Goal: Task Accomplishment & Management: Manage account settings

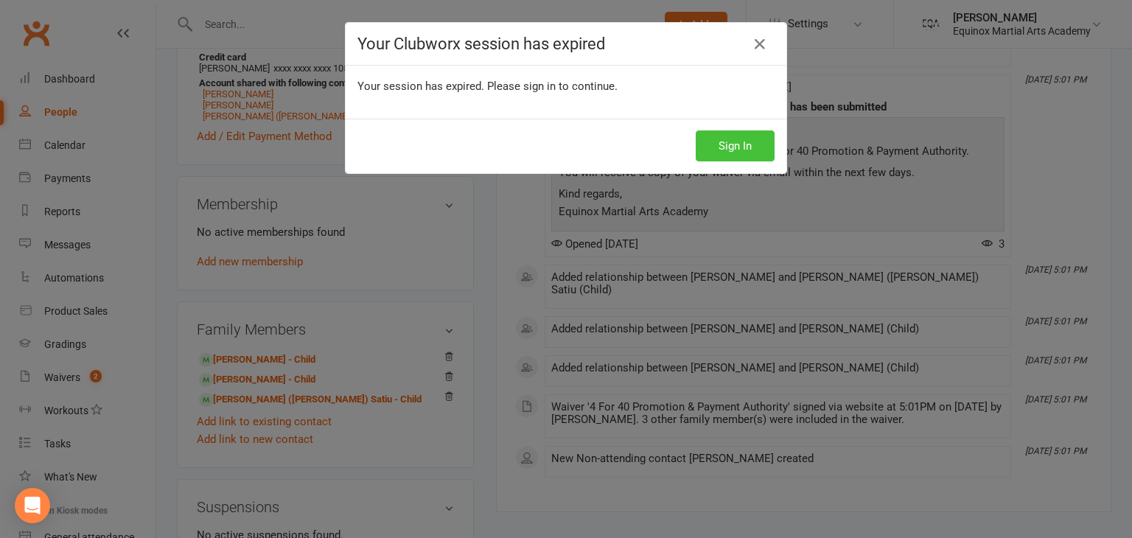
click at [733, 148] on button "Sign In" at bounding box center [735, 145] width 79 height 31
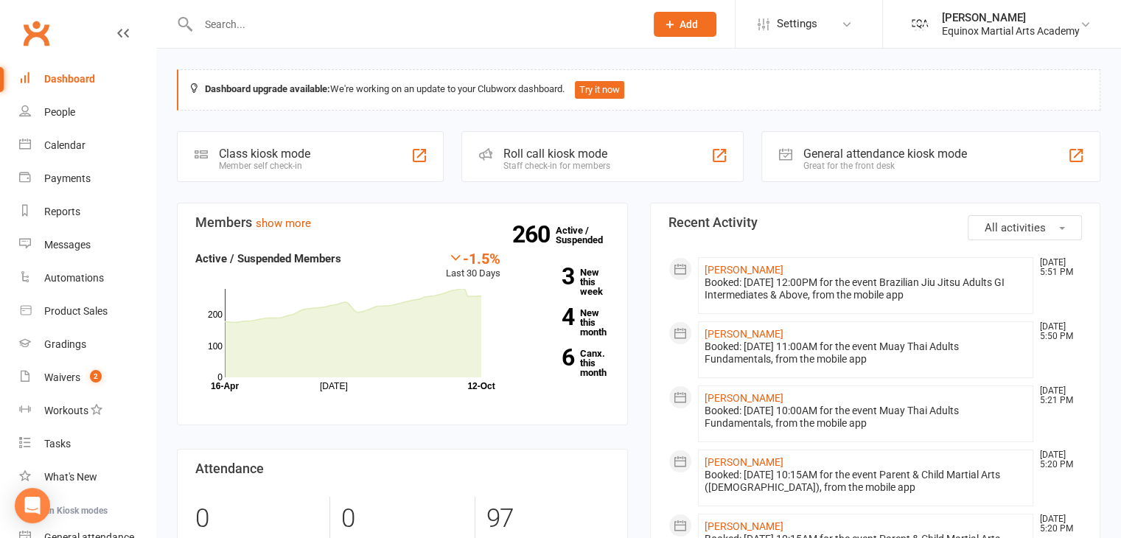
click at [336, 31] on input "text" at bounding box center [414, 24] width 441 height 21
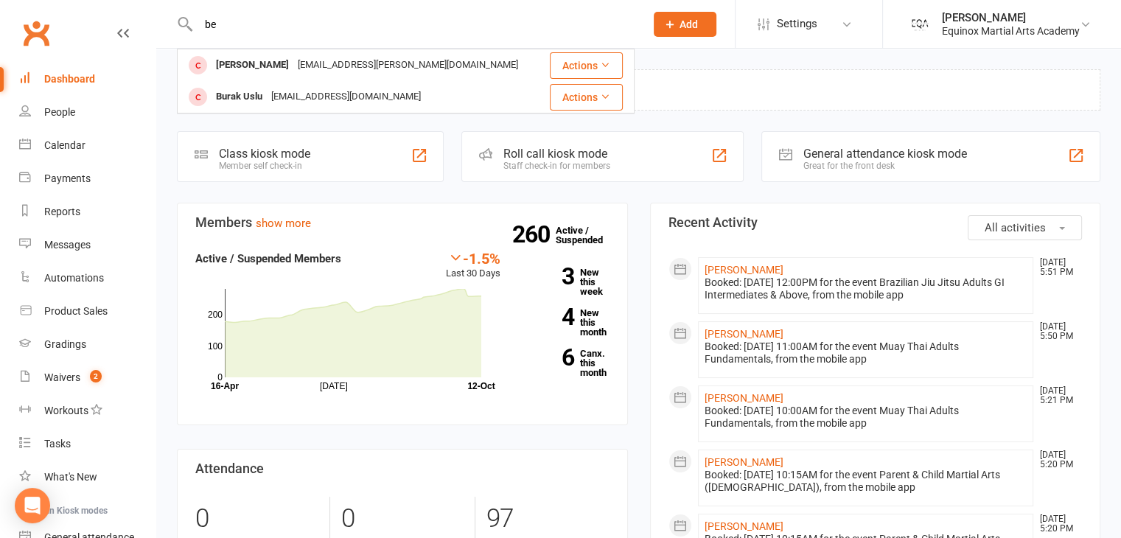
type input "b"
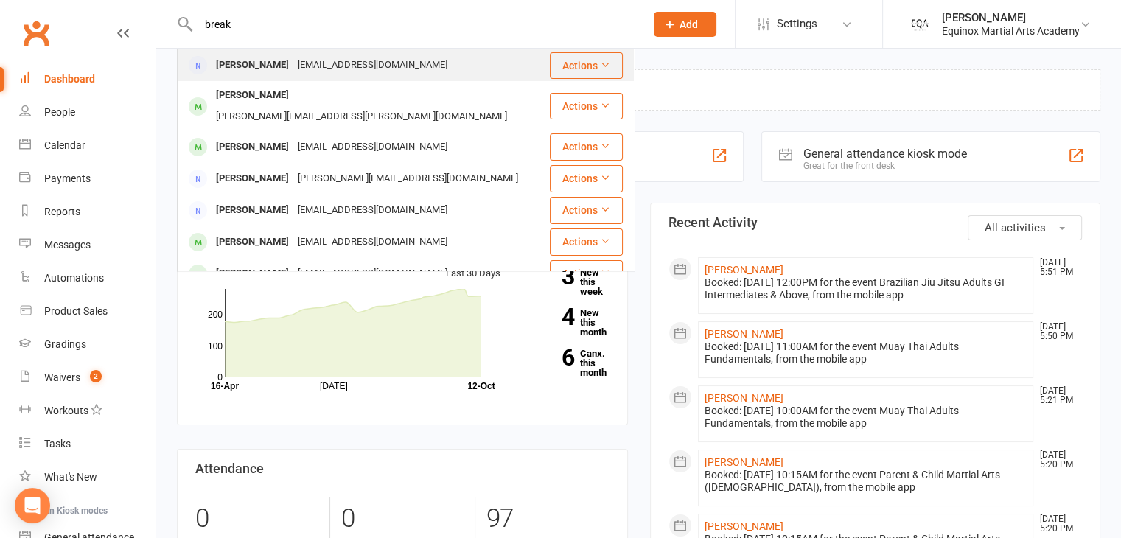
type input "break"
click at [335, 63] on div "[EMAIL_ADDRESS][DOMAIN_NAME]" at bounding box center [372, 65] width 158 height 21
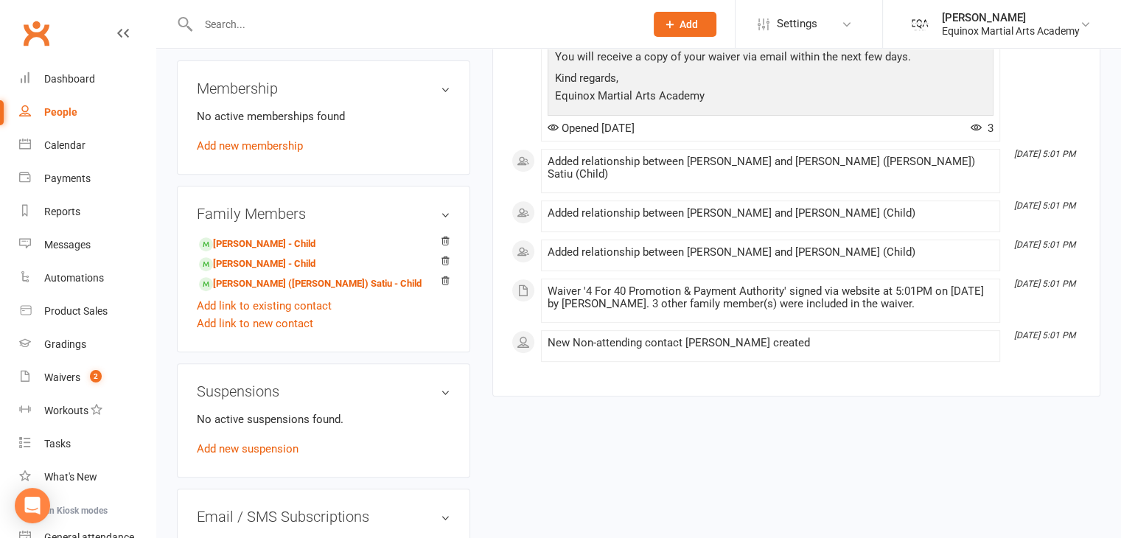
scroll to position [581, 0]
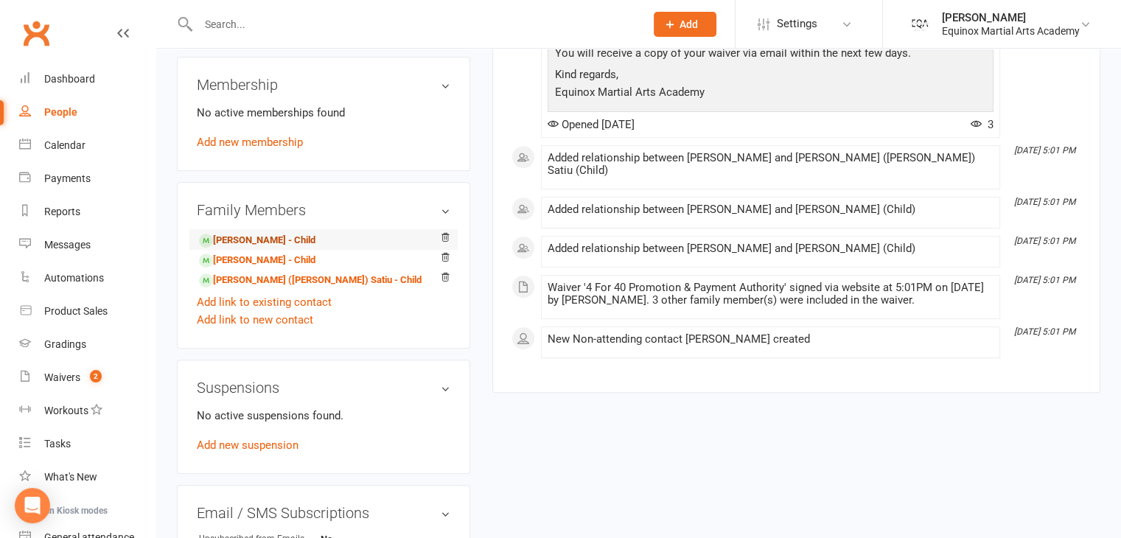
click at [283, 248] on link "[PERSON_NAME] - Child" at bounding box center [257, 240] width 116 height 15
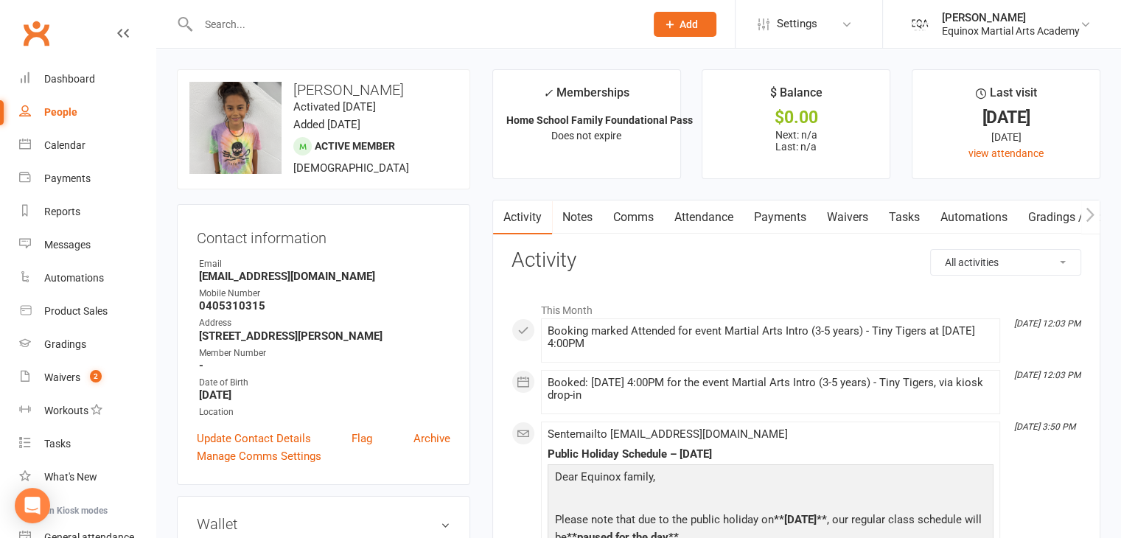
click at [796, 220] on link "Payments" at bounding box center [780, 218] width 73 height 34
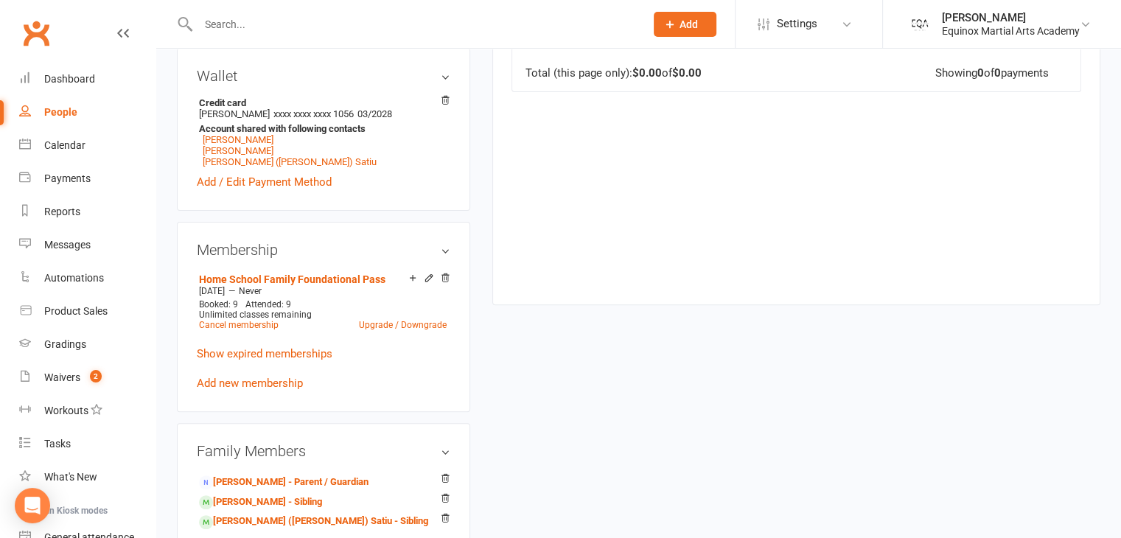
scroll to position [452, 0]
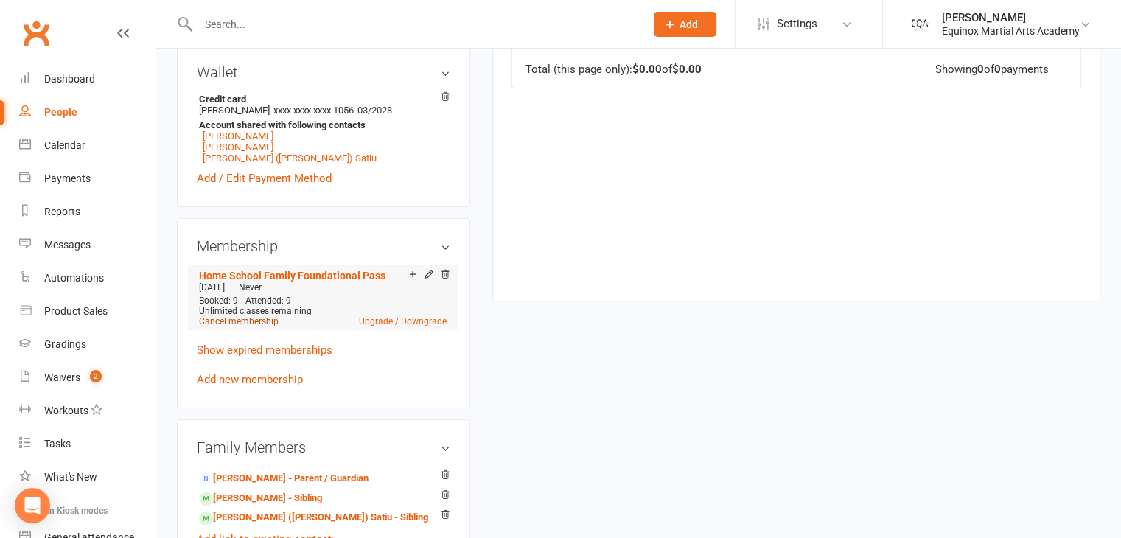
click at [265, 327] on link "Cancel membership" at bounding box center [239, 321] width 80 height 10
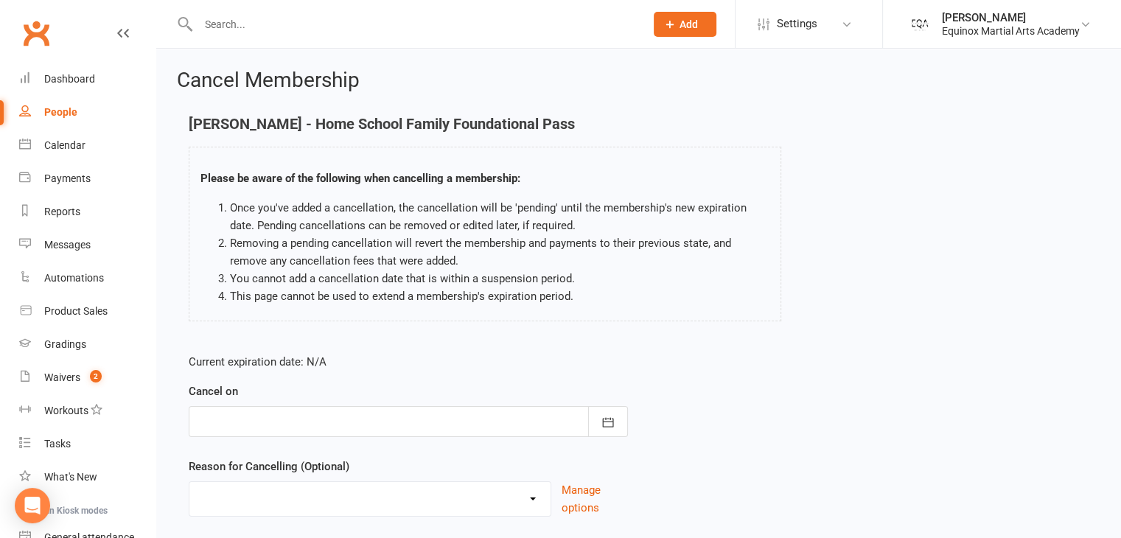
scroll to position [97, 0]
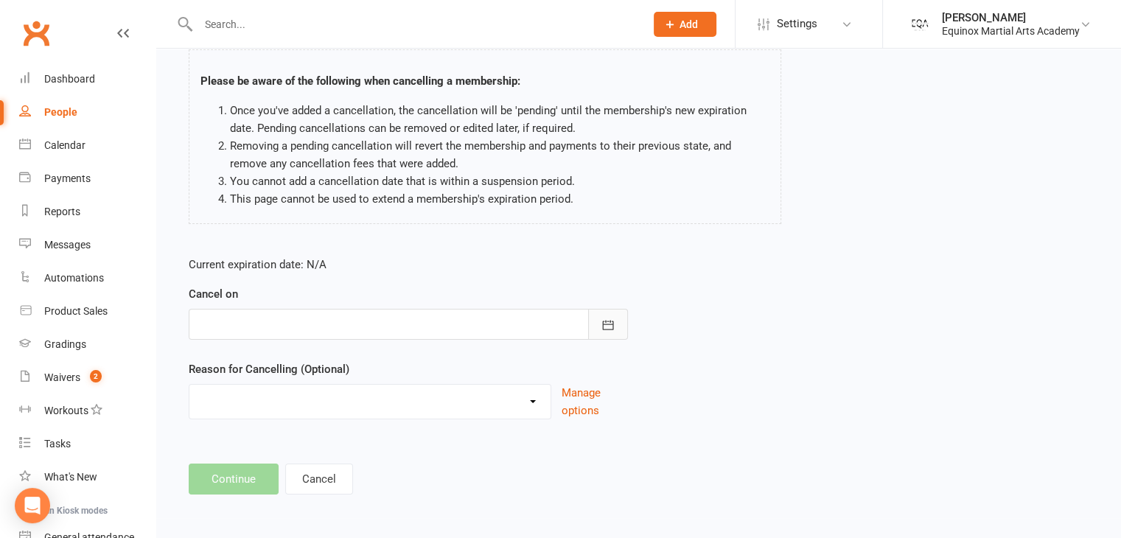
click at [601, 318] on icon "button" at bounding box center [608, 325] width 15 height 15
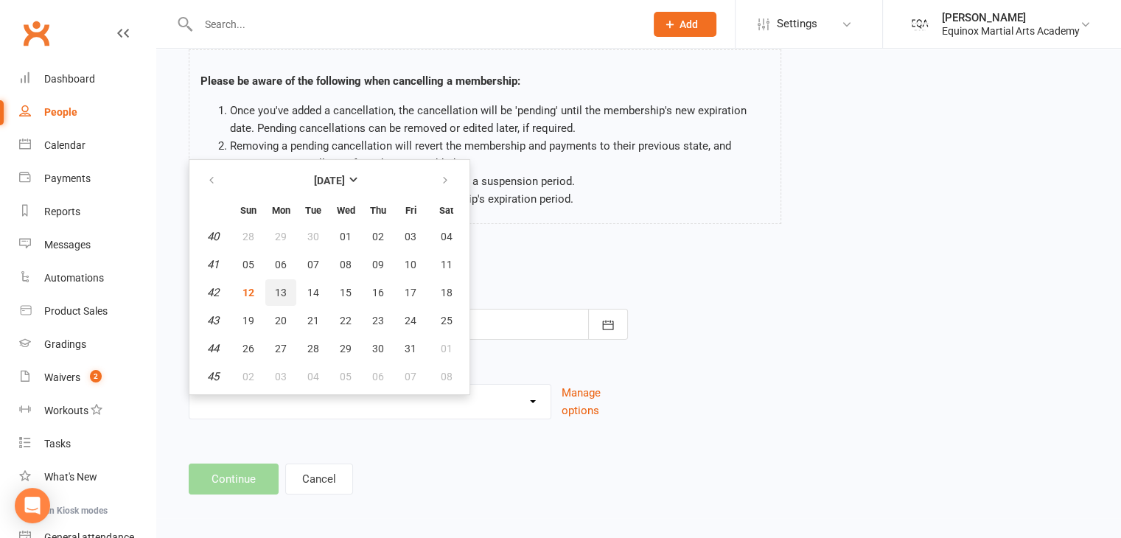
click at [281, 290] on span "13" at bounding box center [281, 293] width 12 height 12
type input "[DATE]"
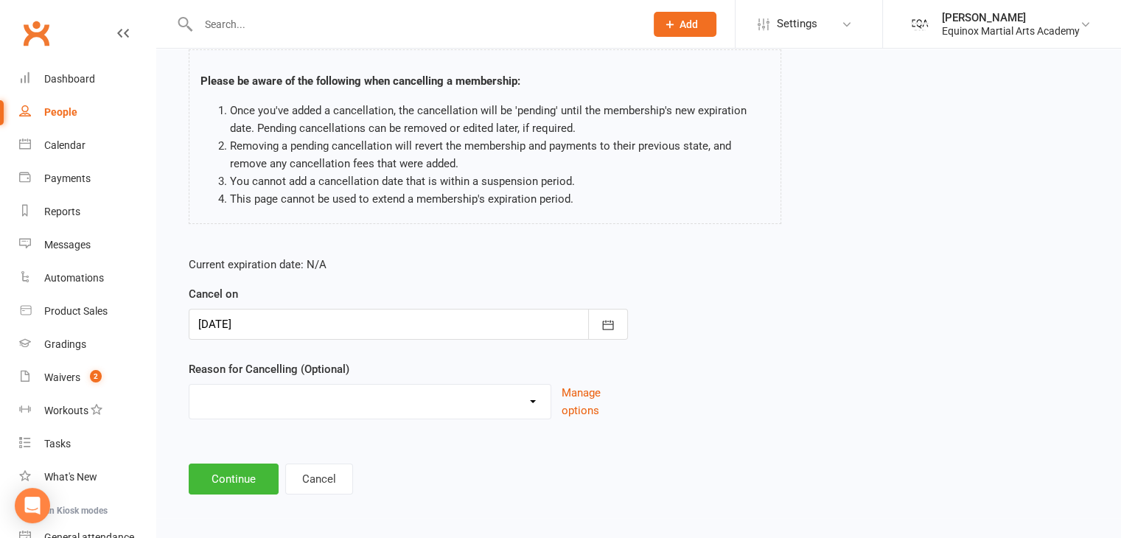
click at [342, 391] on select "Holiday Injury No Longer Training Other reason" at bounding box center [369, 399] width 361 height 29
select select "3"
click at [189, 385] on select "Holiday Injury No Longer Training Other reason" at bounding box center [369, 399] width 361 height 29
click at [298, 475] on input at bounding box center [408, 479] width 439 height 31
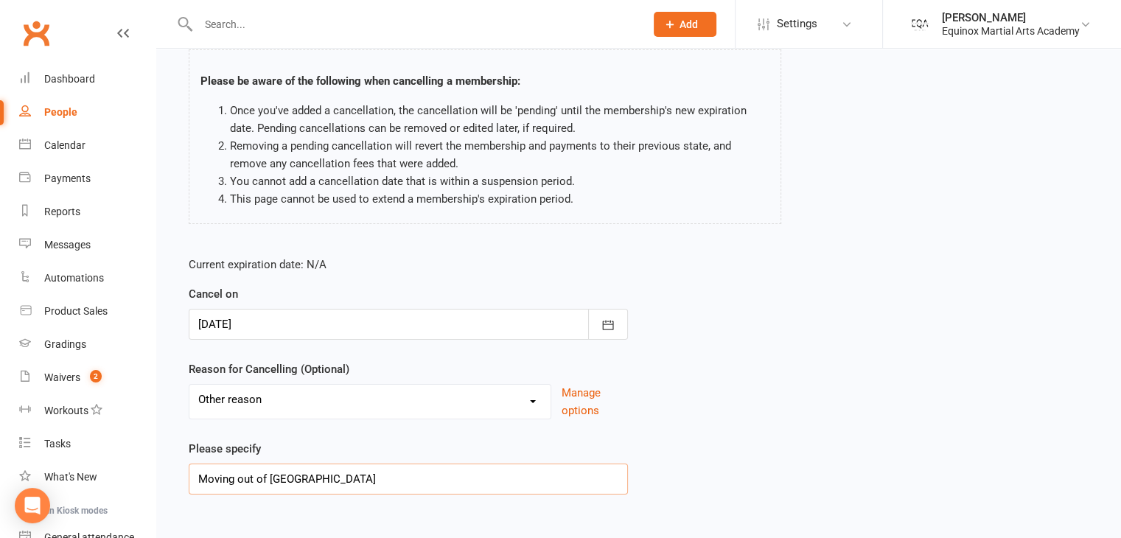
scroll to position [172, 0]
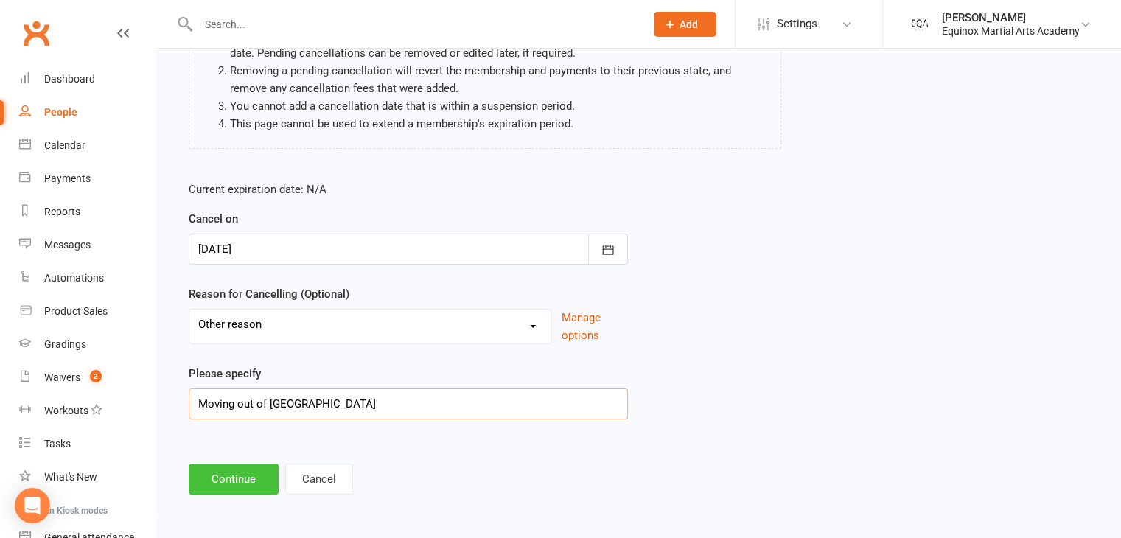
type input "Moving out of [GEOGRAPHIC_DATA]"
click at [243, 482] on button "Continue" at bounding box center [234, 479] width 90 height 31
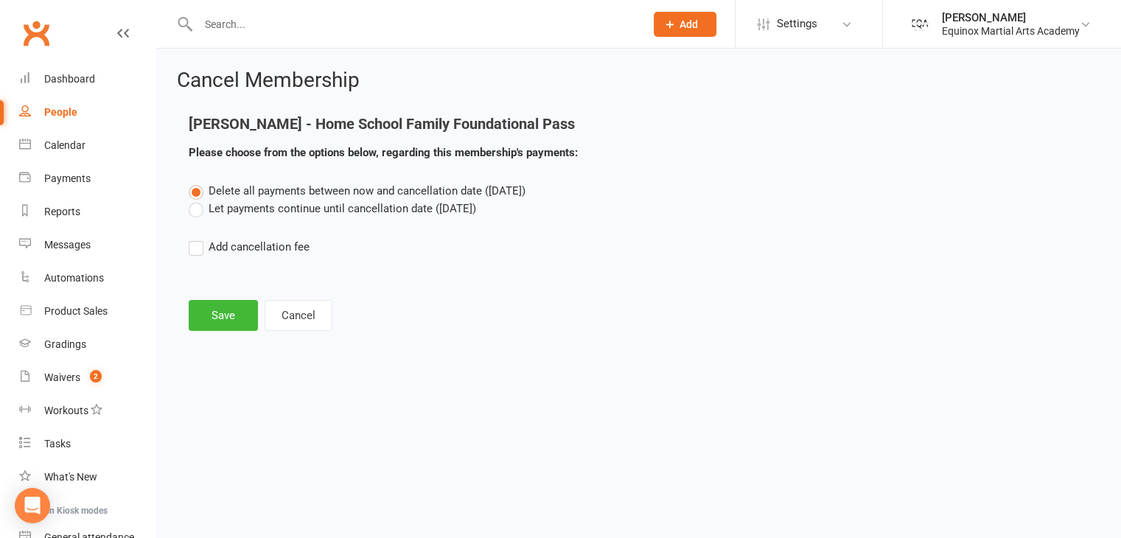
scroll to position [0, 0]
click at [257, 216] on label "Let payments continue until cancellation date ([DATE])" at bounding box center [332, 209] width 287 height 18
click at [198, 200] on input "Let payments continue until cancellation date ([DATE])" at bounding box center [194, 200] width 10 height 0
click at [226, 318] on button "Save" at bounding box center [223, 315] width 69 height 31
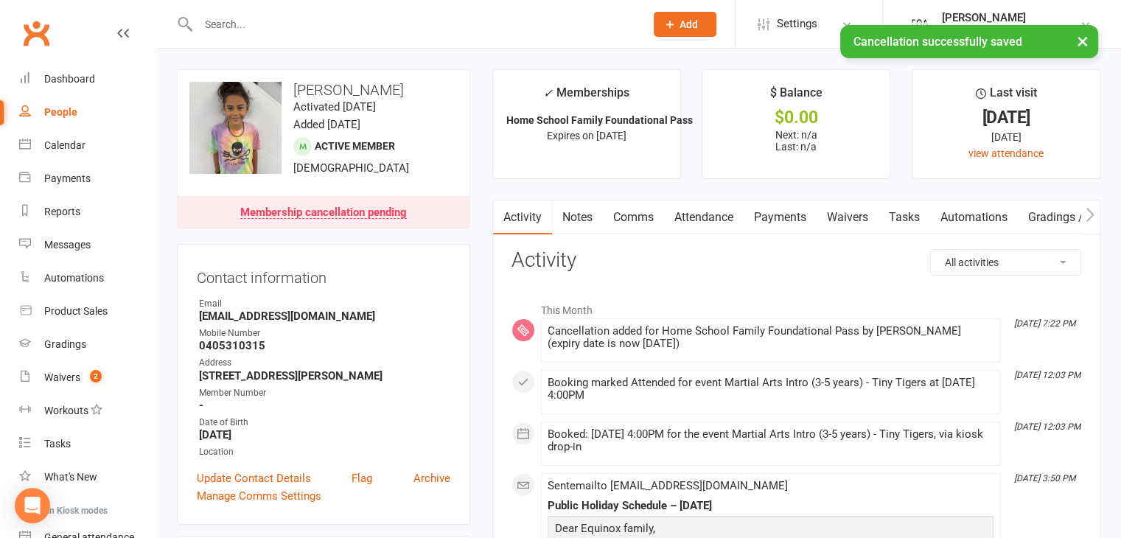
click at [330, 19] on input "text" at bounding box center [414, 24] width 441 height 21
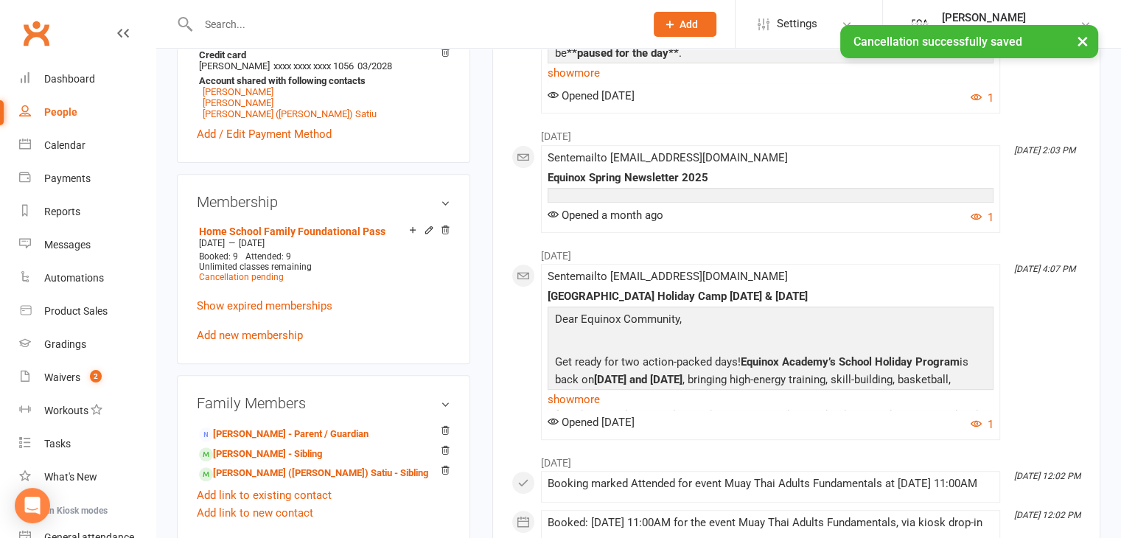
scroll to position [677, 0]
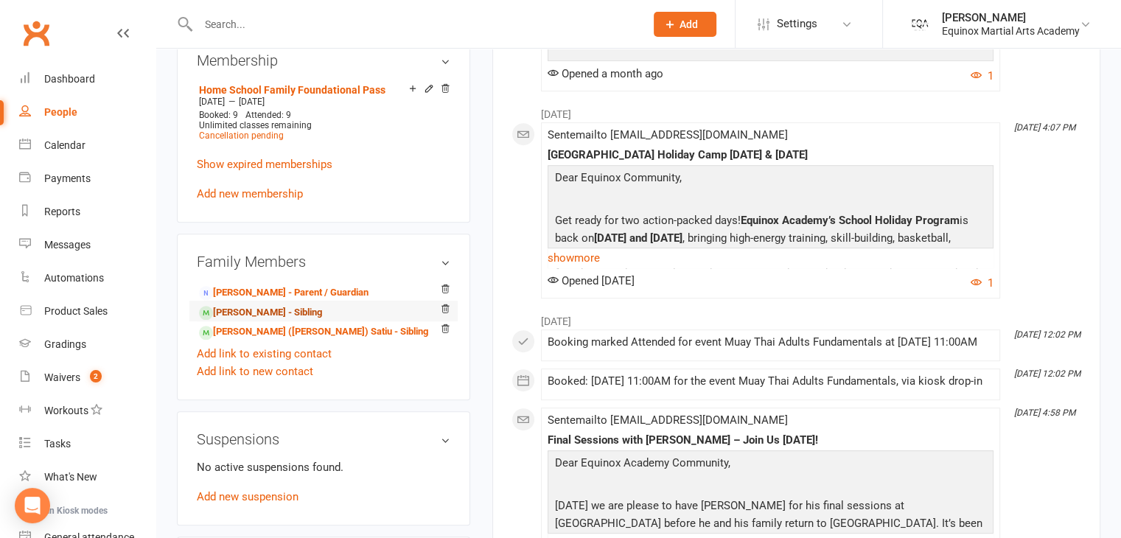
click at [274, 321] on link "[PERSON_NAME] - Sibling" at bounding box center [260, 312] width 123 height 15
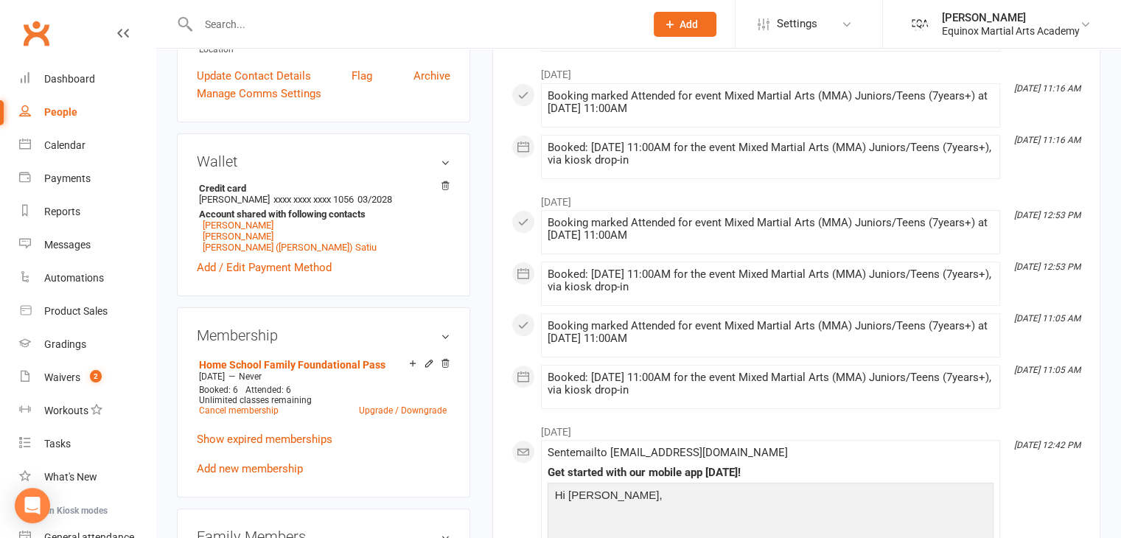
scroll to position [366, 0]
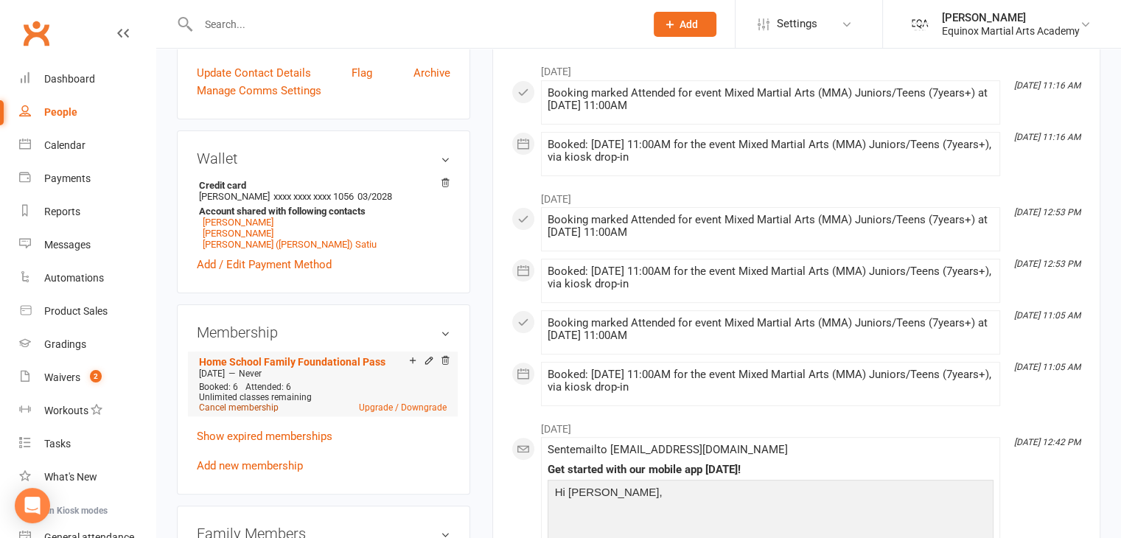
click at [251, 413] on link "Cancel membership" at bounding box center [239, 407] width 80 height 10
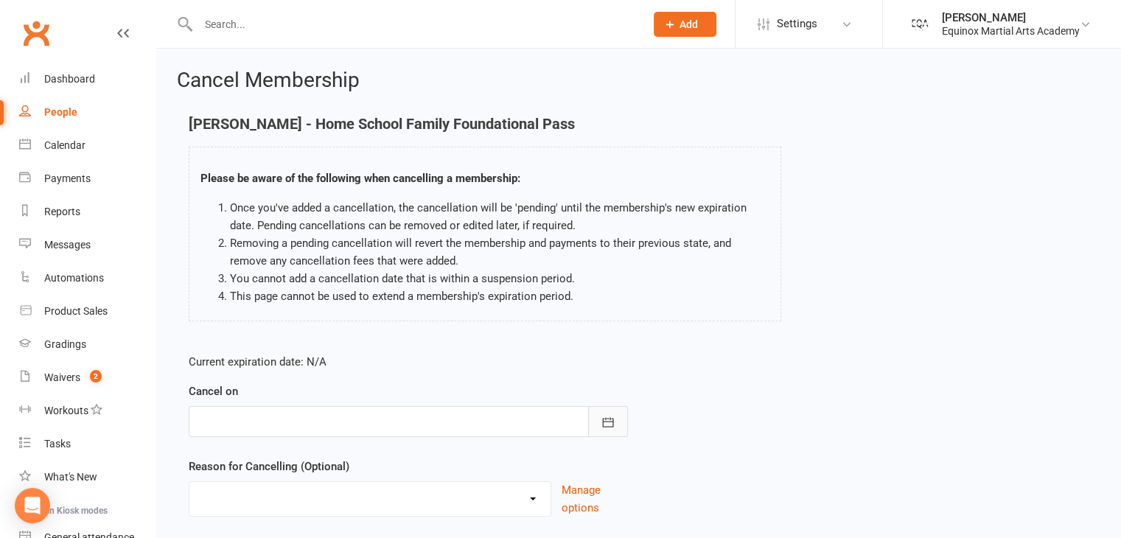
click at [613, 428] on icon "button" at bounding box center [608, 422] width 15 height 15
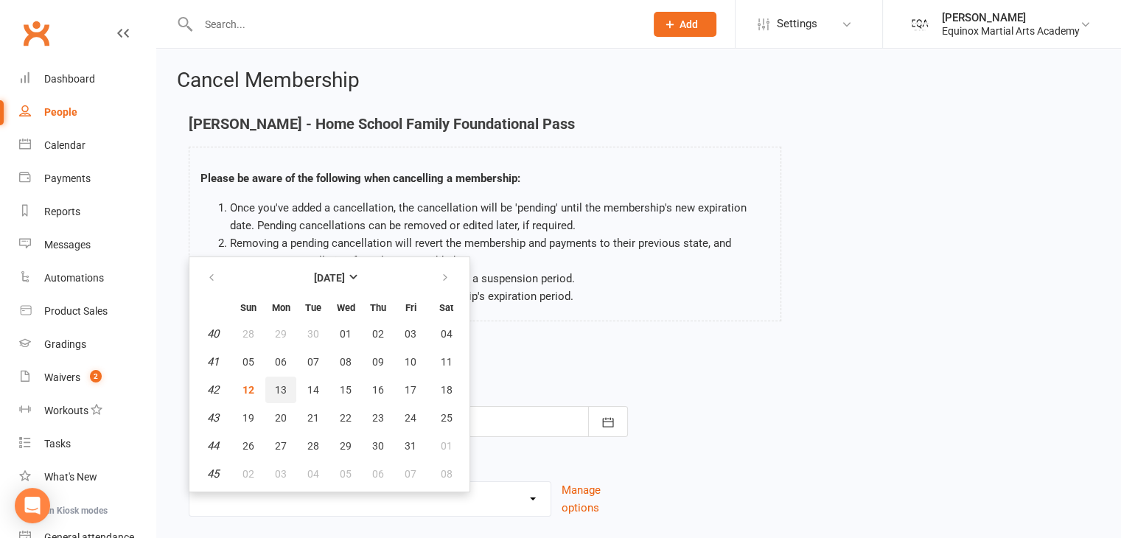
click at [271, 391] on button "13" at bounding box center [280, 390] width 31 height 27
type input "[DATE]"
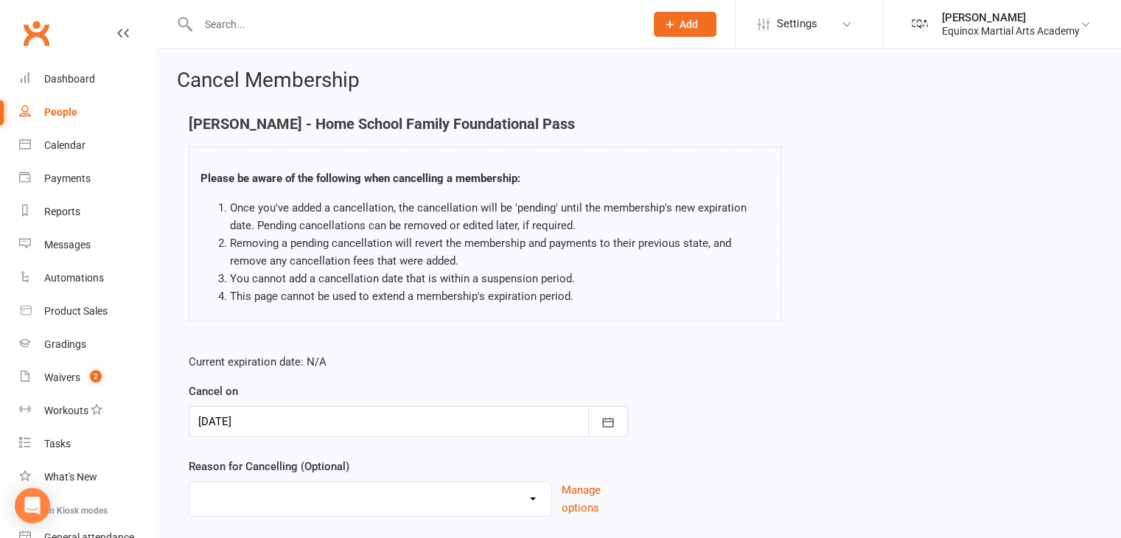
scroll to position [97, 0]
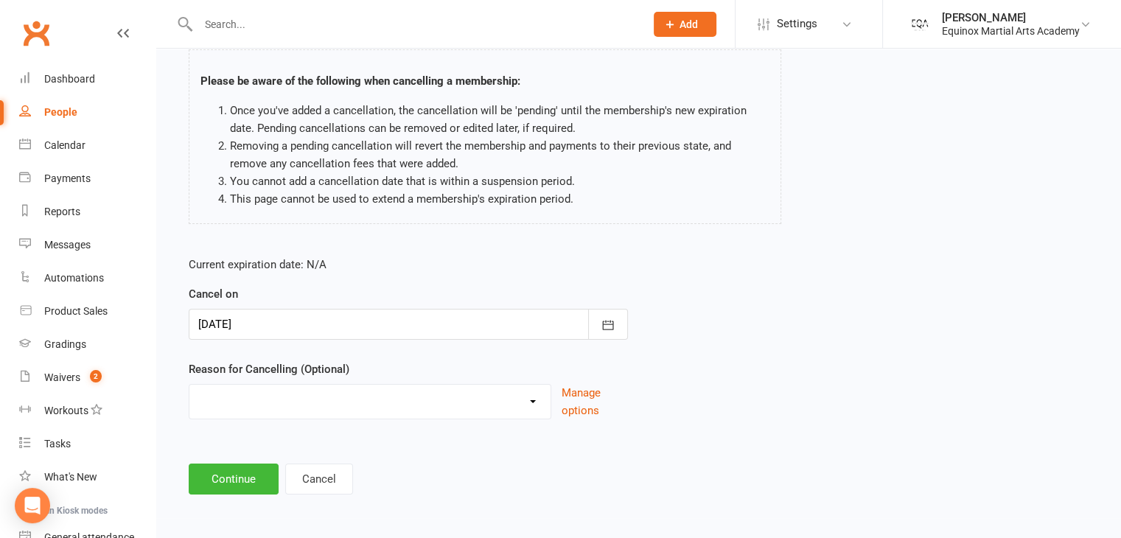
click at [352, 408] on select "Holiday Injury No Longer Training Other reason" at bounding box center [369, 399] width 361 height 29
select select "3"
click at [189, 385] on select "Holiday Injury No Longer Training Other reason" at bounding box center [369, 399] width 361 height 29
click at [257, 477] on input at bounding box center [408, 479] width 439 height 31
click at [272, 478] on input "Moving out of" at bounding box center [408, 479] width 439 height 31
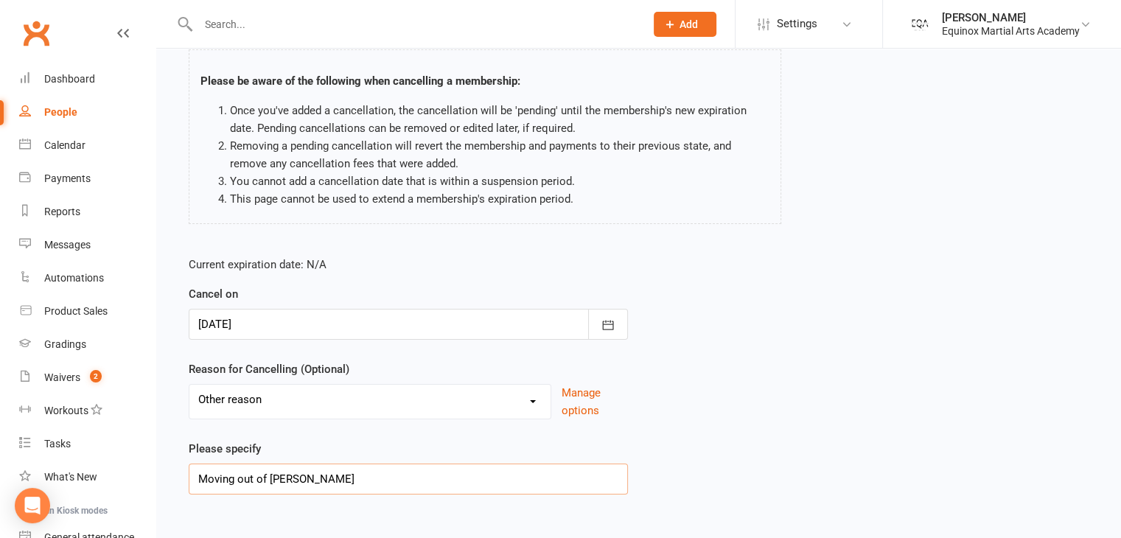
type input "Moving out of [GEOGRAPHIC_DATA]"
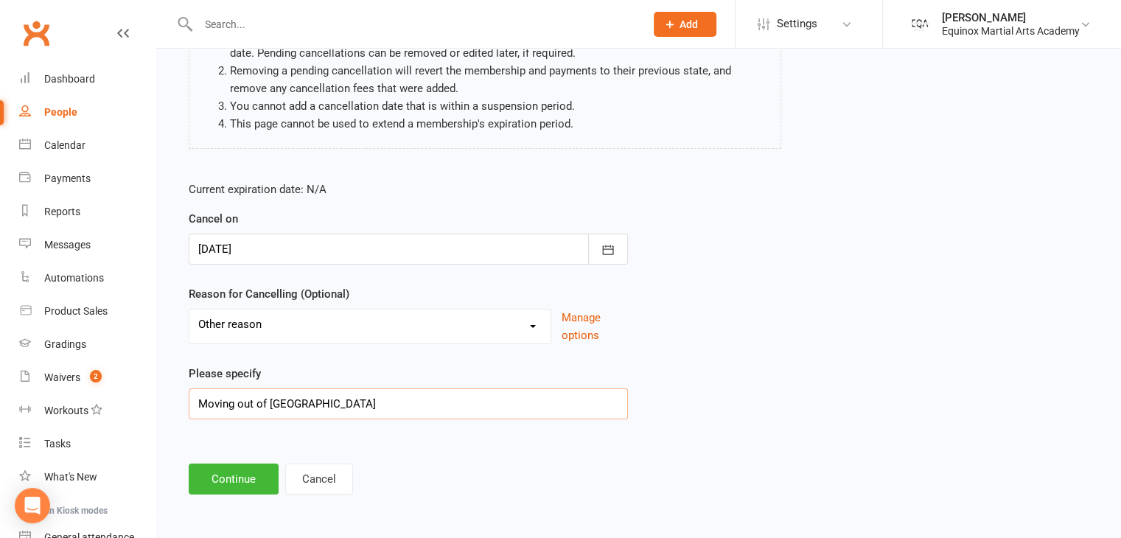
scroll to position [172, 0]
click at [234, 475] on button "Continue" at bounding box center [234, 479] width 90 height 31
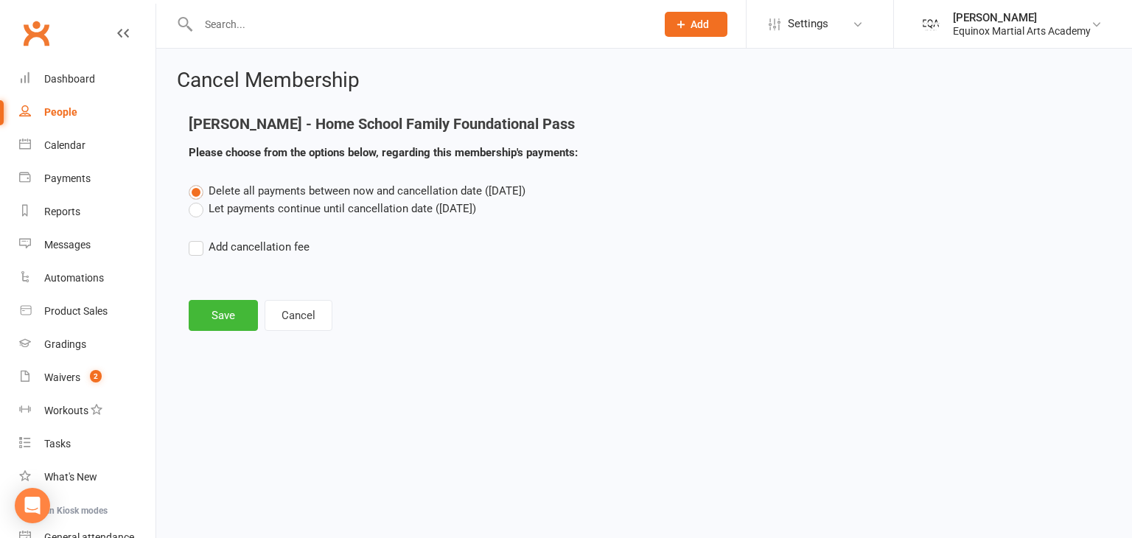
click at [235, 213] on label "Let payments continue until cancellation date ([DATE])" at bounding box center [332, 209] width 287 height 18
click at [198, 200] on input "Let payments continue until cancellation date ([DATE])" at bounding box center [194, 200] width 10 height 0
click at [225, 314] on button "Save" at bounding box center [223, 315] width 69 height 31
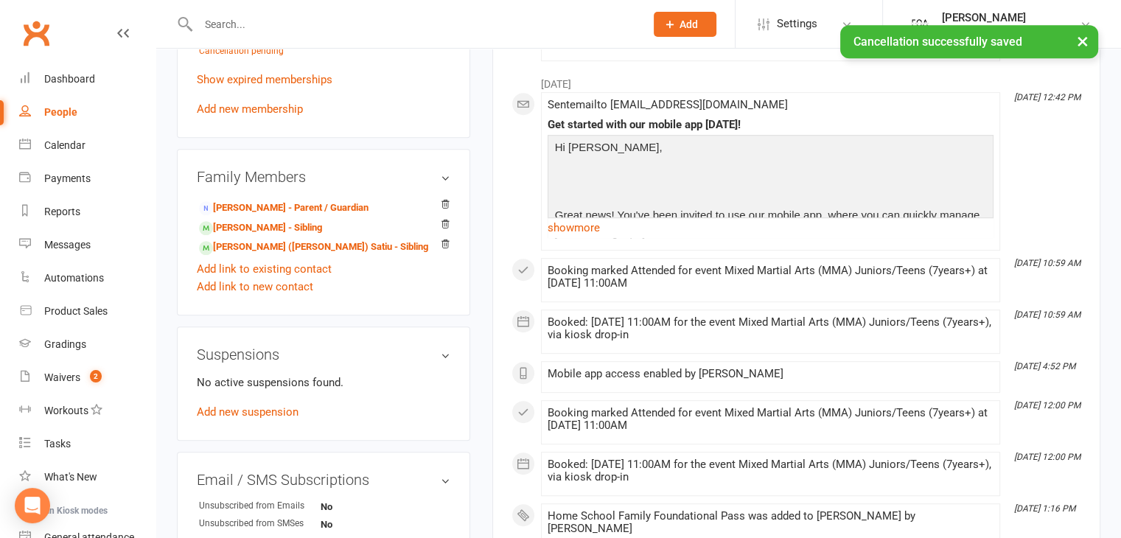
scroll to position [757, 0]
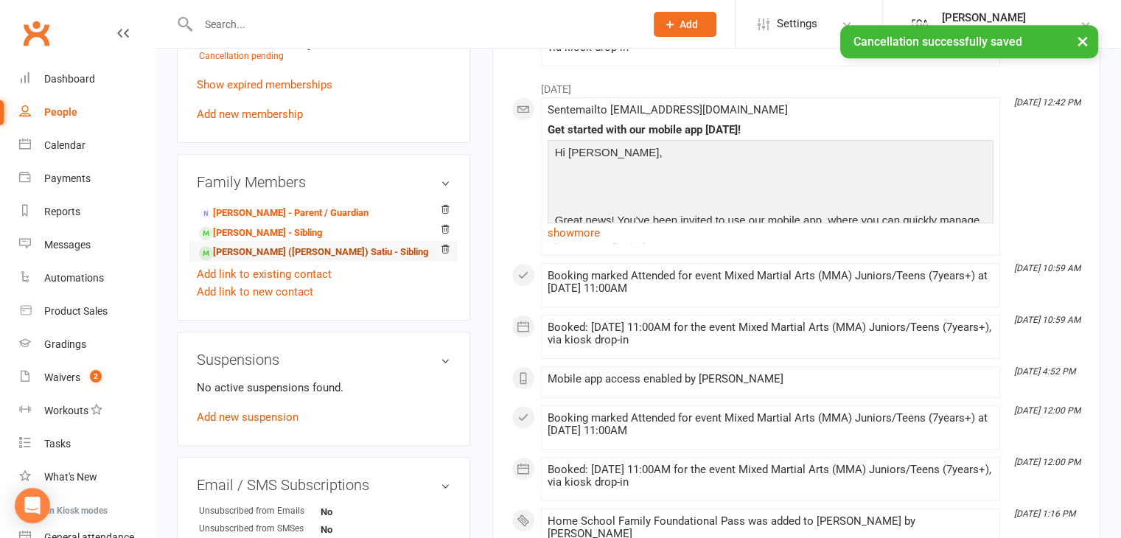
click at [268, 260] on link "[PERSON_NAME] ([PERSON_NAME]) Satiu - Sibling" at bounding box center [313, 252] width 229 height 15
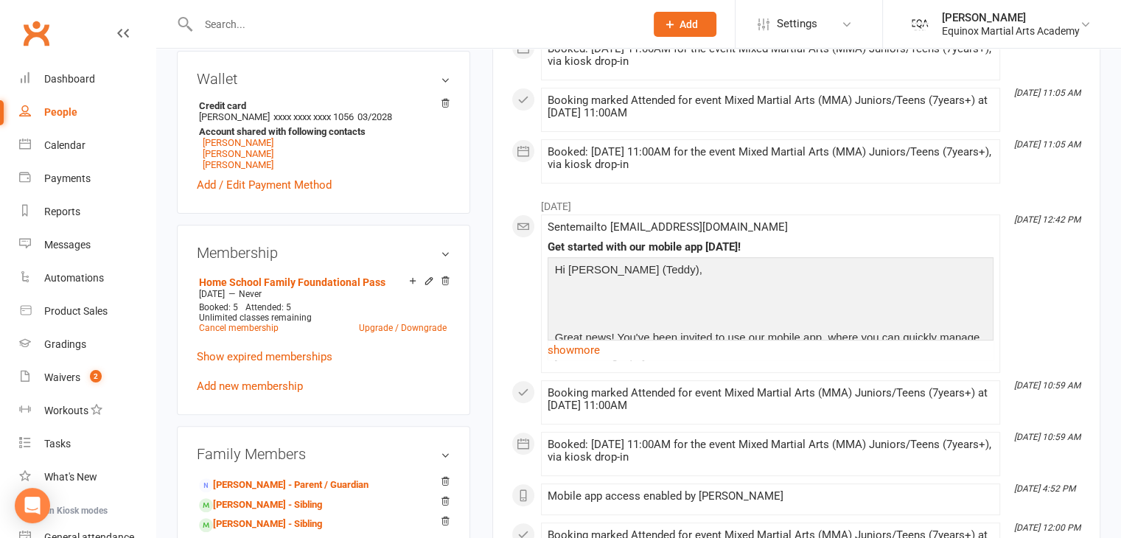
scroll to position [460, 0]
click at [266, 329] on link "Cancel membership" at bounding box center [239, 329] width 80 height 10
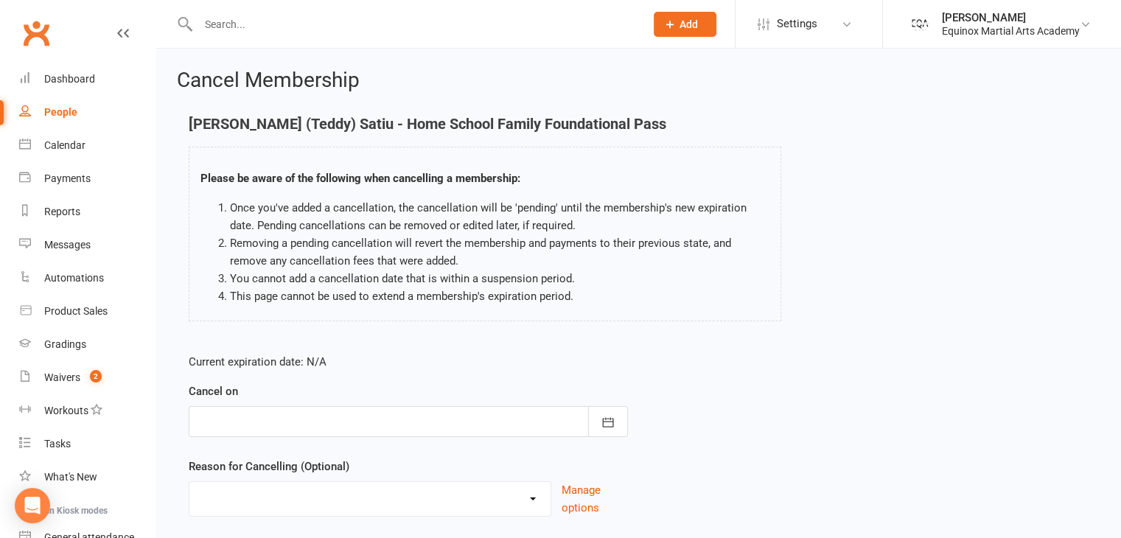
click at [389, 431] on div at bounding box center [408, 421] width 439 height 31
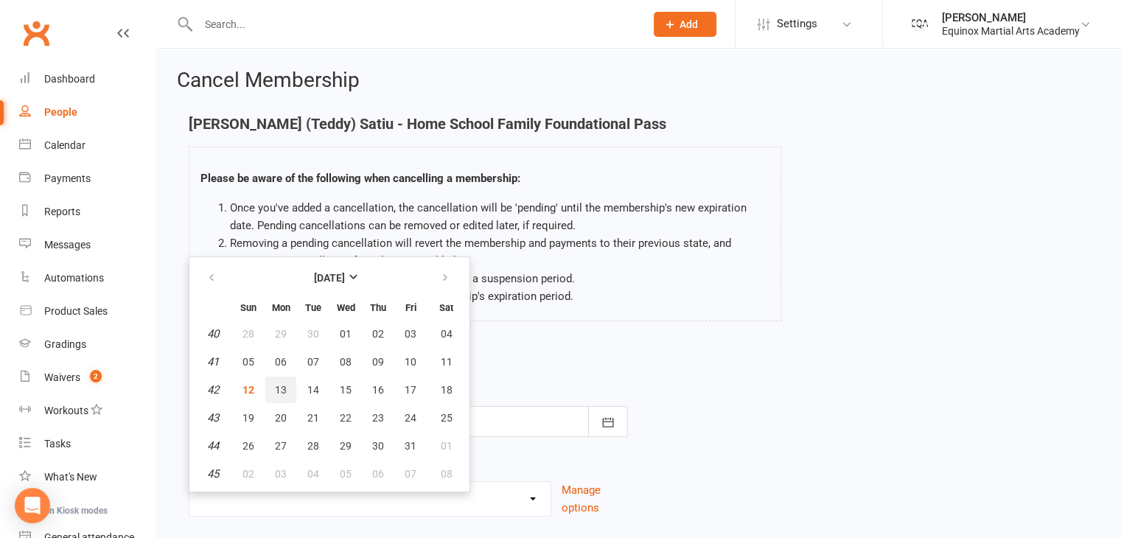
click at [284, 384] on span "13" at bounding box center [281, 390] width 12 height 12
type input "[DATE]"
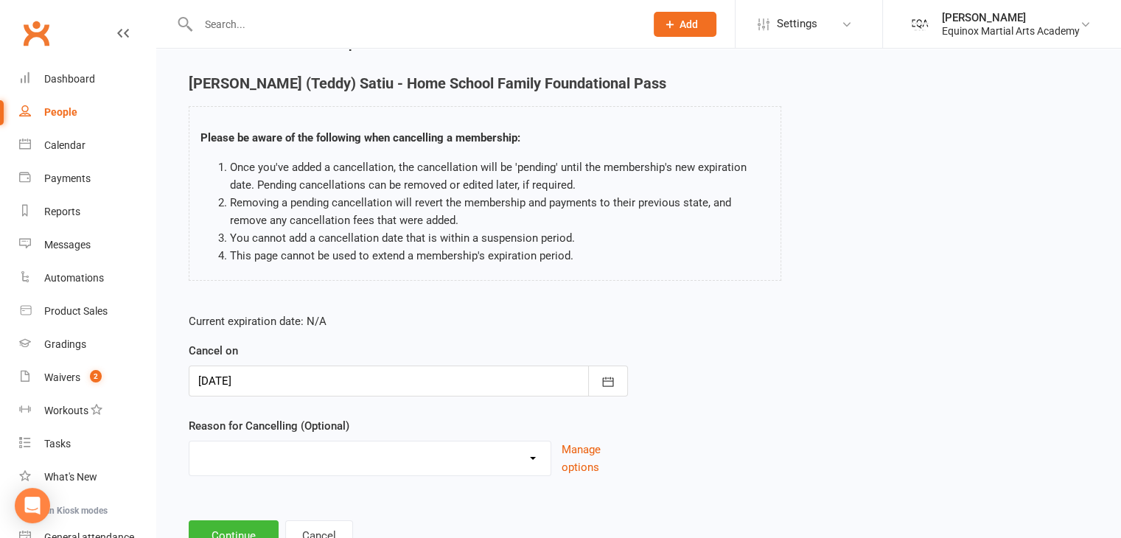
scroll to position [97, 0]
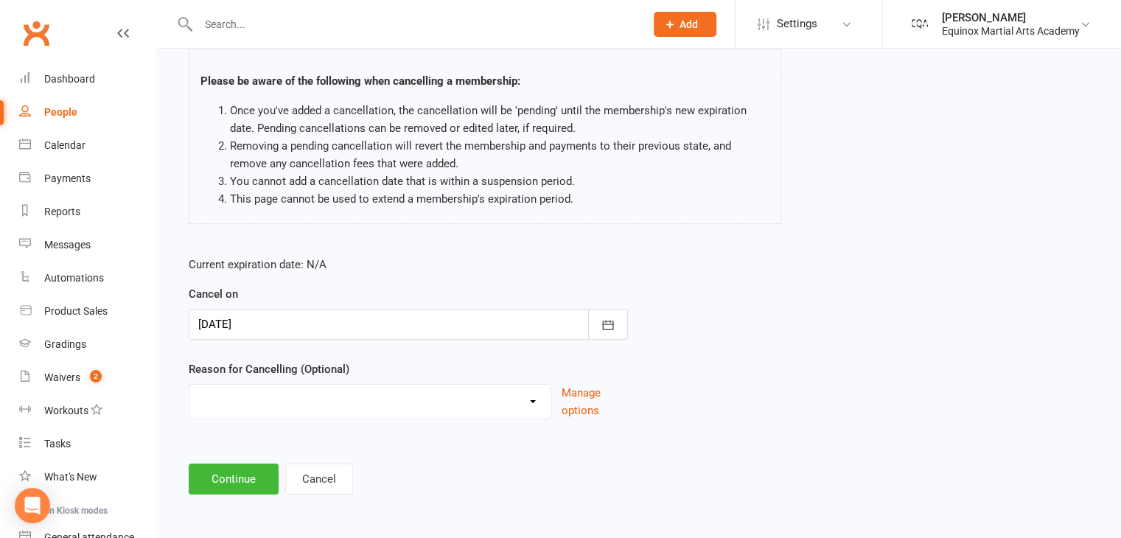
click at [325, 402] on select "Holiday Injury No Longer Training Other reason" at bounding box center [369, 399] width 361 height 29
select select "3"
click at [189, 385] on select "Holiday Injury No Longer Training Other reason" at bounding box center [369, 399] width 361 height 29
click at [276, 476] on input at bounding box center [408, 479] width 439 height 31
type input "Moving out of [GEOGRAPHIC_DATA]"
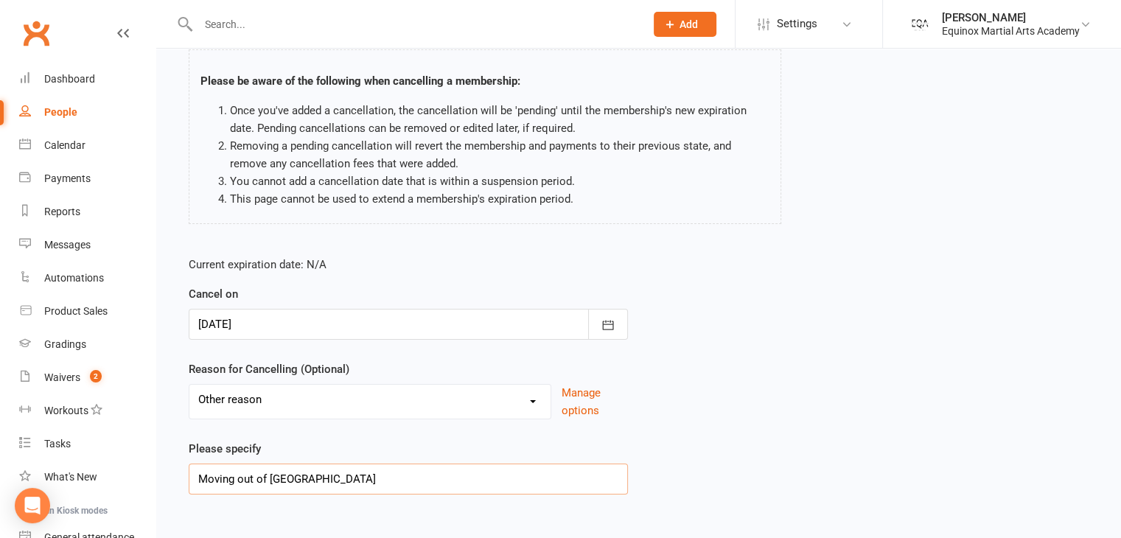
scroll to position [172, 0]
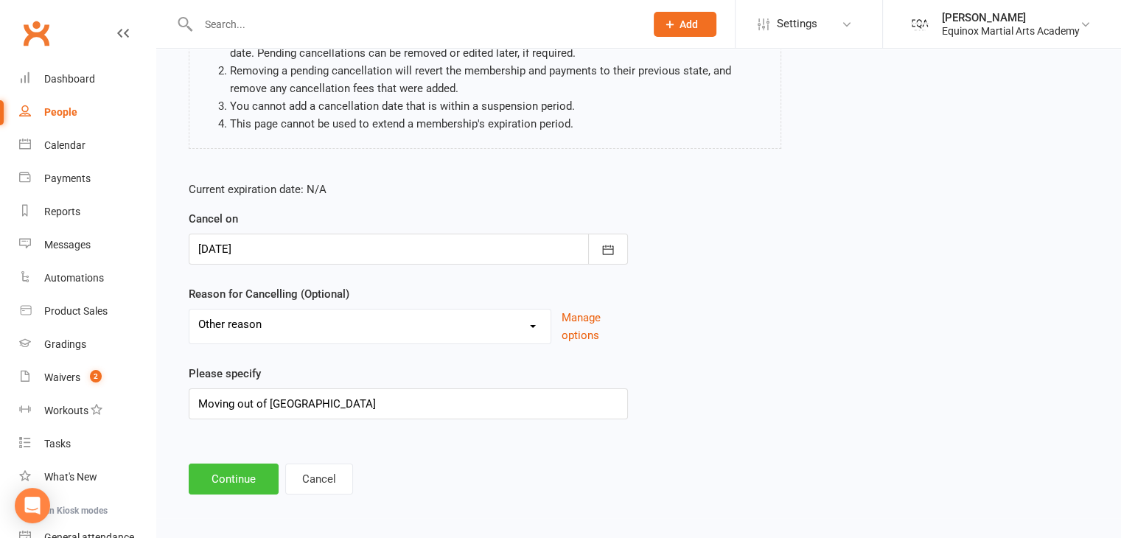
click at [217, 484] on button "Continue" at bounding box center [234, 479] width 90 height 31
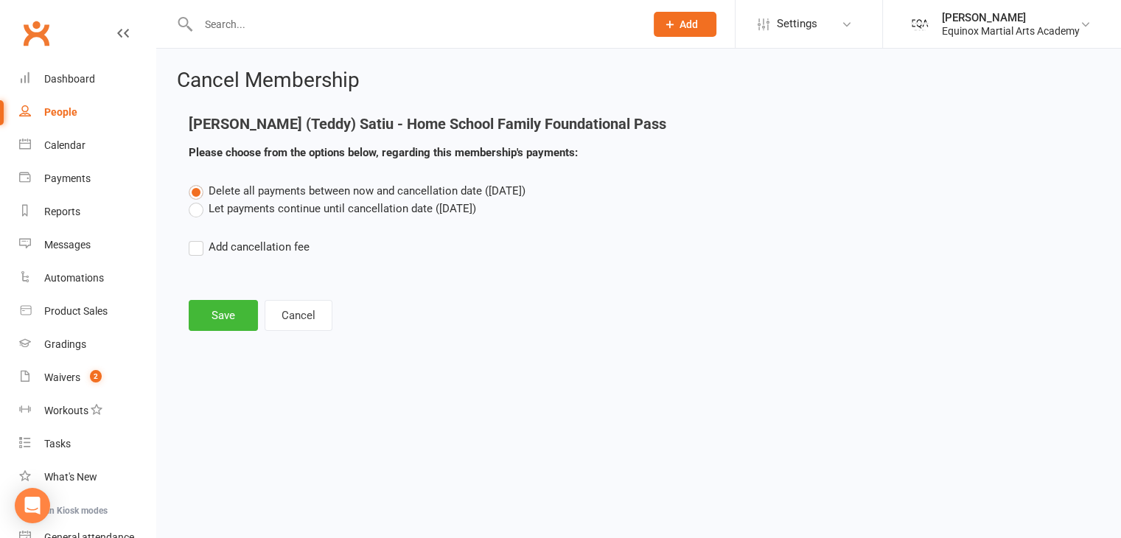
scroll to position [0, 0]
click at [259, 213] on label "Let payments continue until cancellation date ([DATE])" at bounding box center [332, 209] width 287 height 18
click at [198, 200] on input "Let payments continue until cancellation date ([DATE])" at bounding box center [194, 200] width 10 height 0
click at [232, 323] on button "Save" at bounding box center [223, 315] width 69 height 31
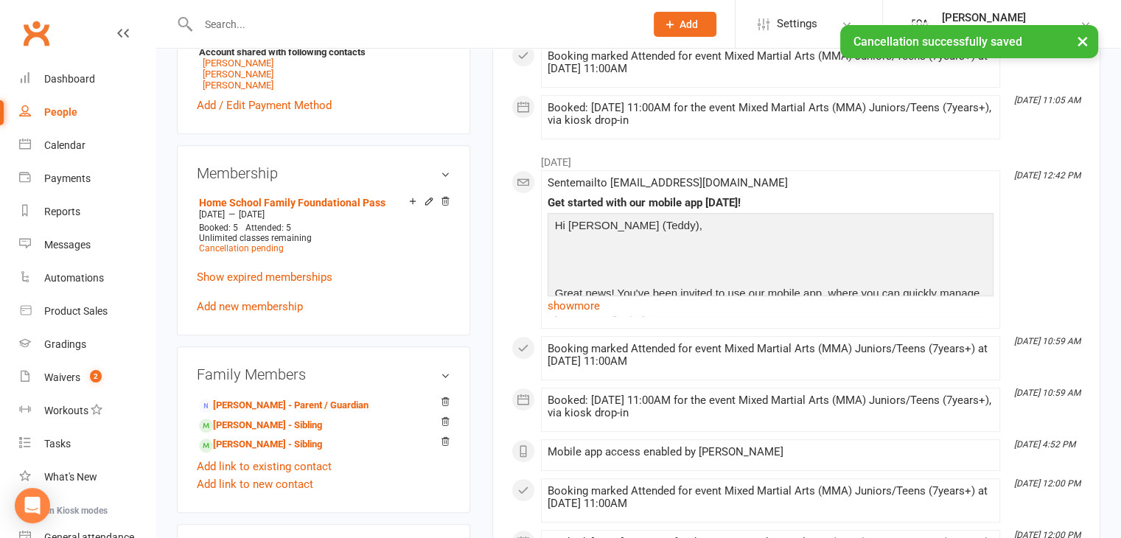
scroll to position [590, 0]
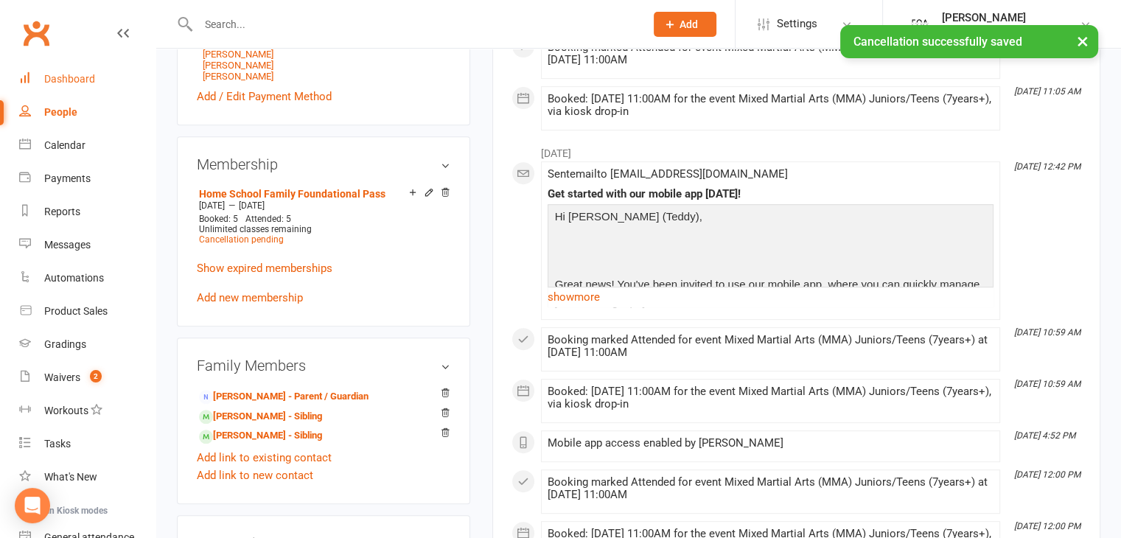
click at [74, 81] on div "Dashboard" at bounding box center [69, 79] width 51 height 12
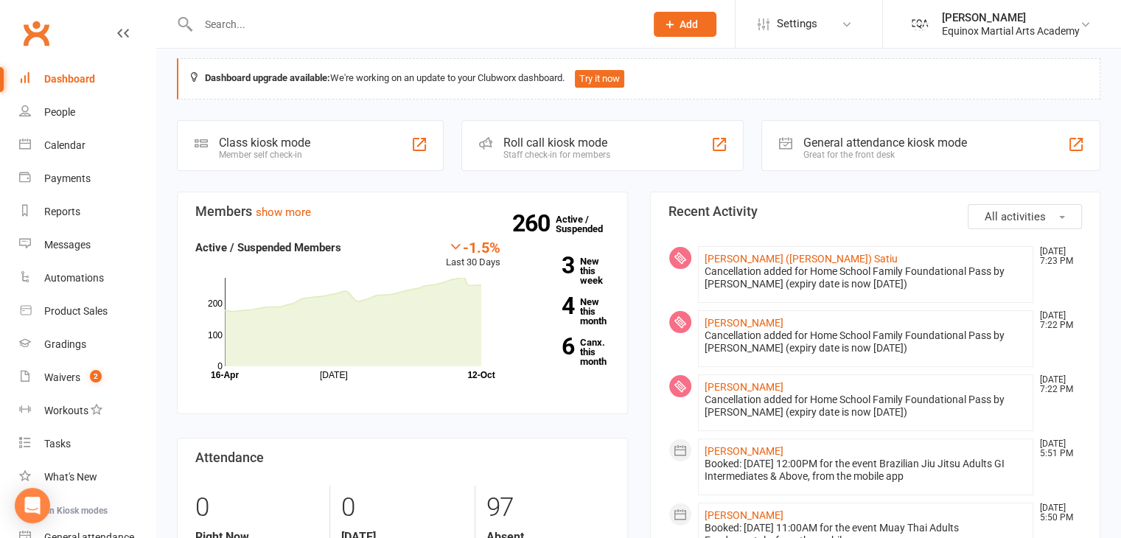
scroll to position [15, 0]
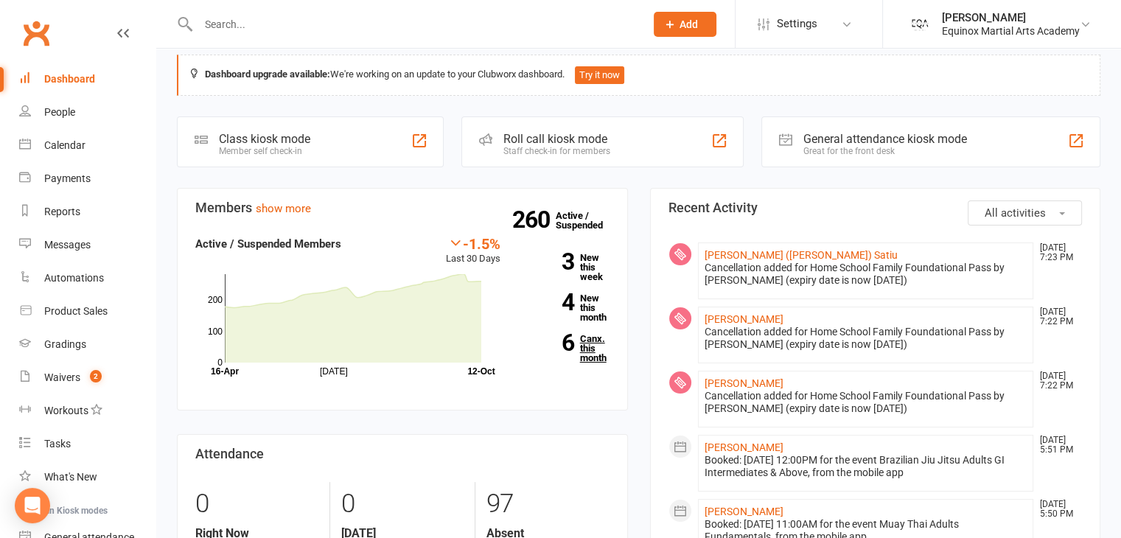
click at [593, 346] on link "6 Canx. this month" at bounding box center [566, 348] width 87 height 29
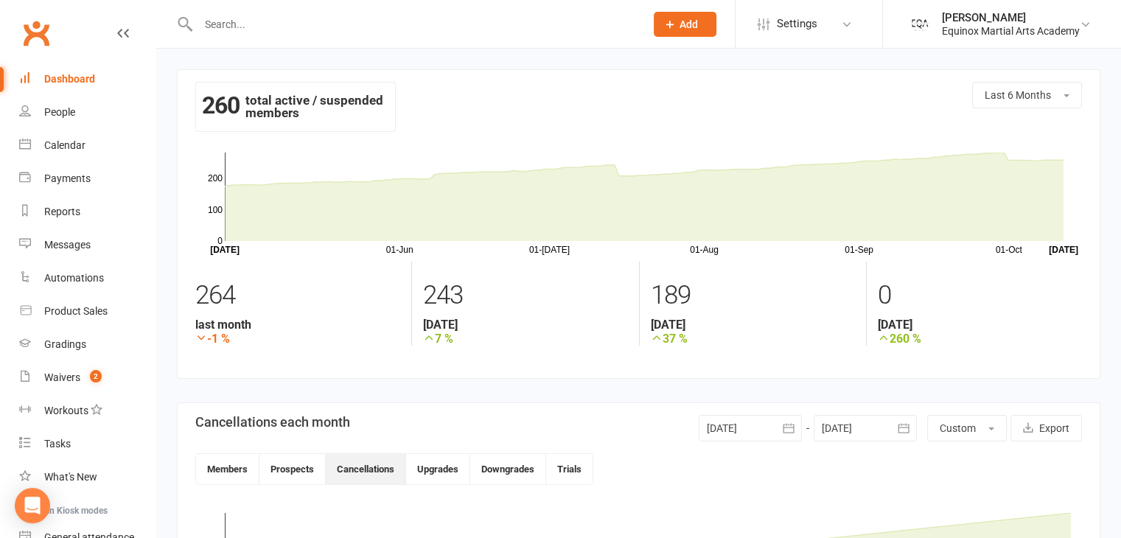
click at [95, 85] on link "Dashboard" at bounding box center [87, 79] width 136 height 33
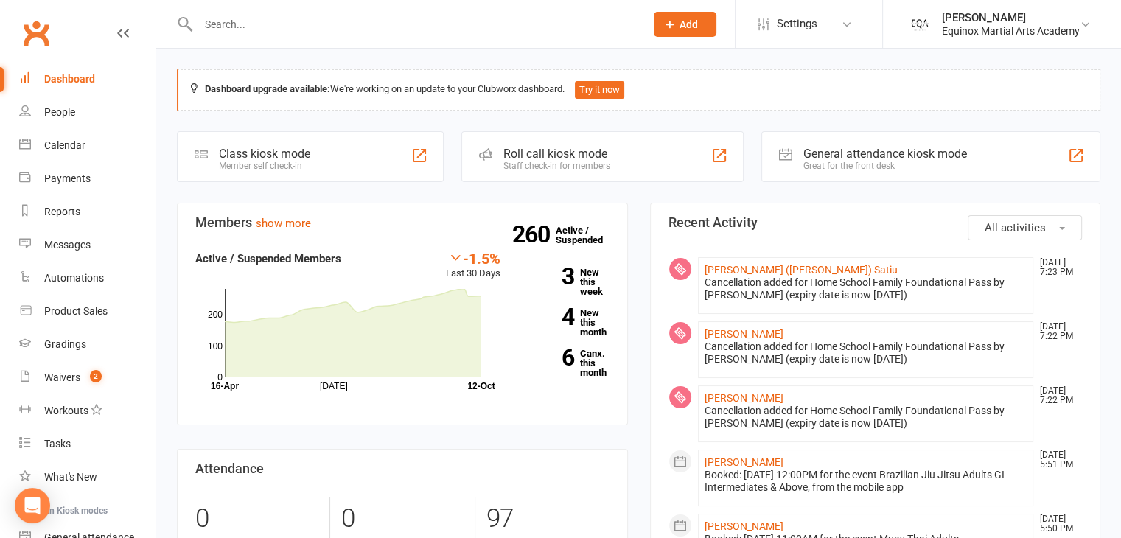
click at [75, 74] on div "Dashboard" at bounding box center [69, 79] width 51 height 12
click at [71, 380] on div "Waivers" at bounding box center [62, 378] width 36 height 12
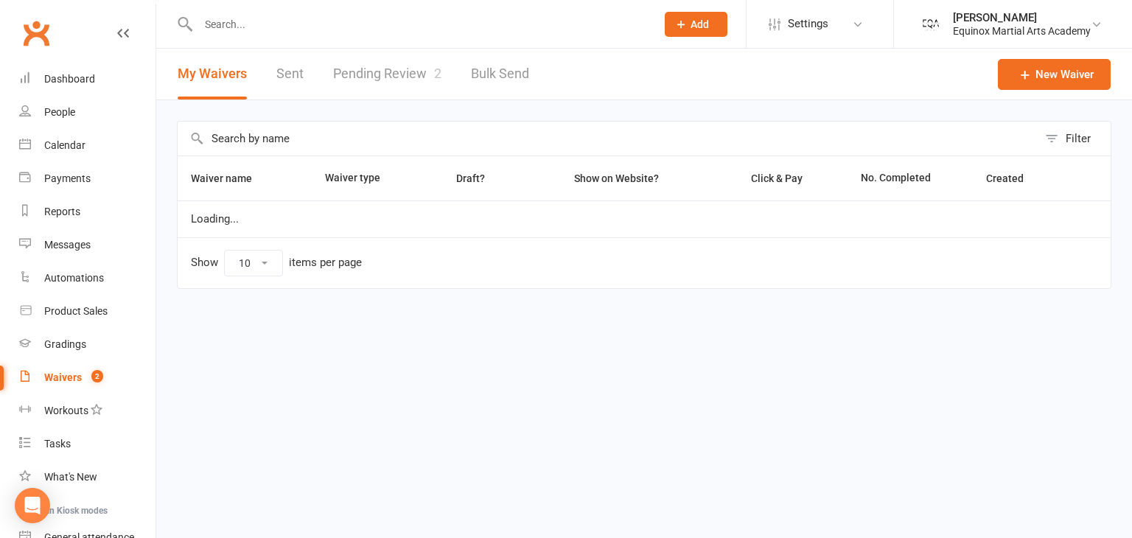
select select "50"
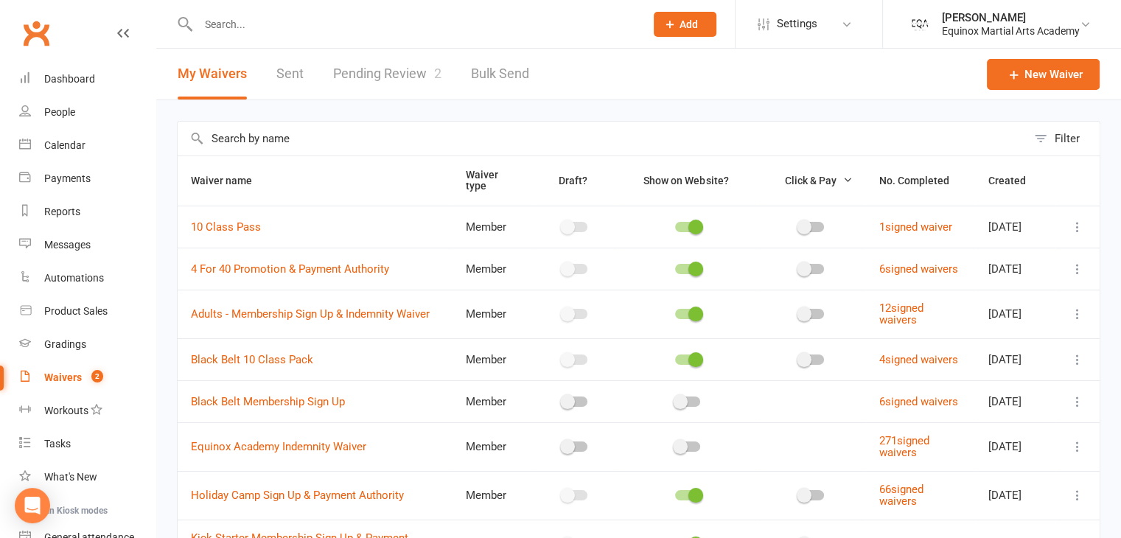
click at [414, 72] on link "Pending Review 2" at bounding box center [387, 74] width 108 height 51
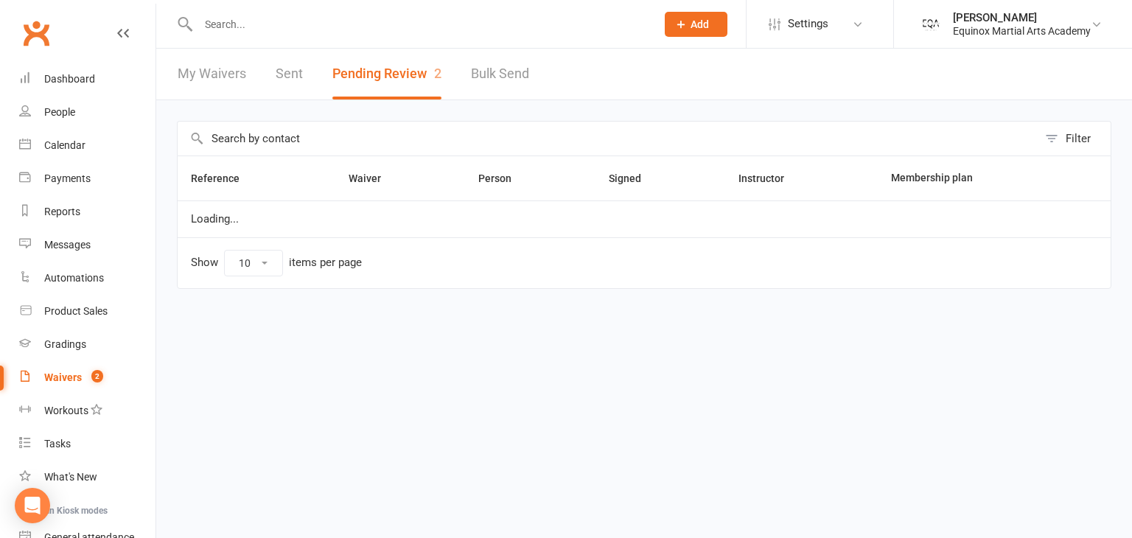
select select "50"
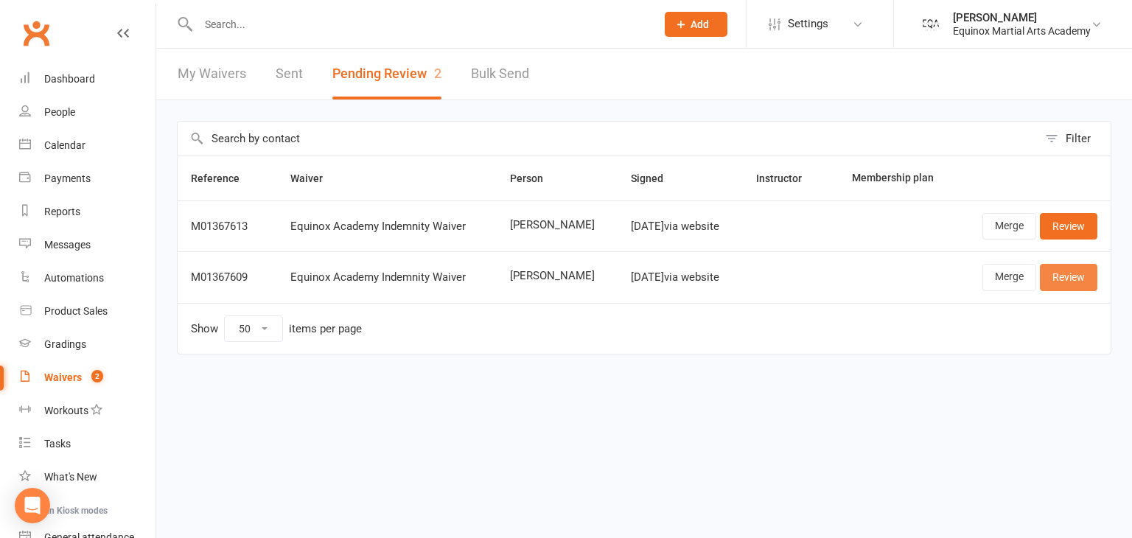
click at [1056, 271] on link "Review" at bounding box center [1068, 277] width 57 height 27
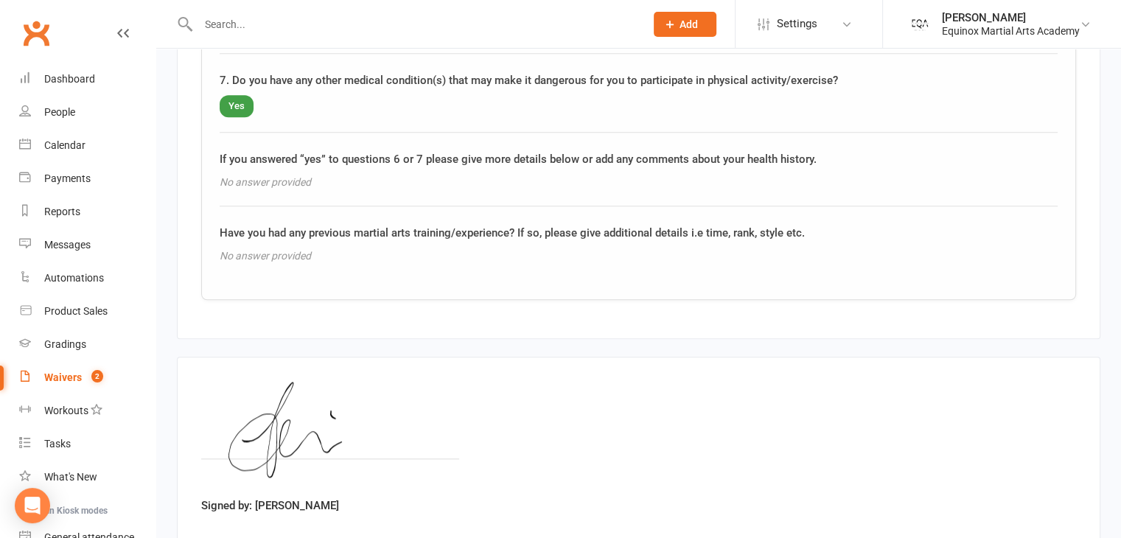
scroll to position [1674, 0]
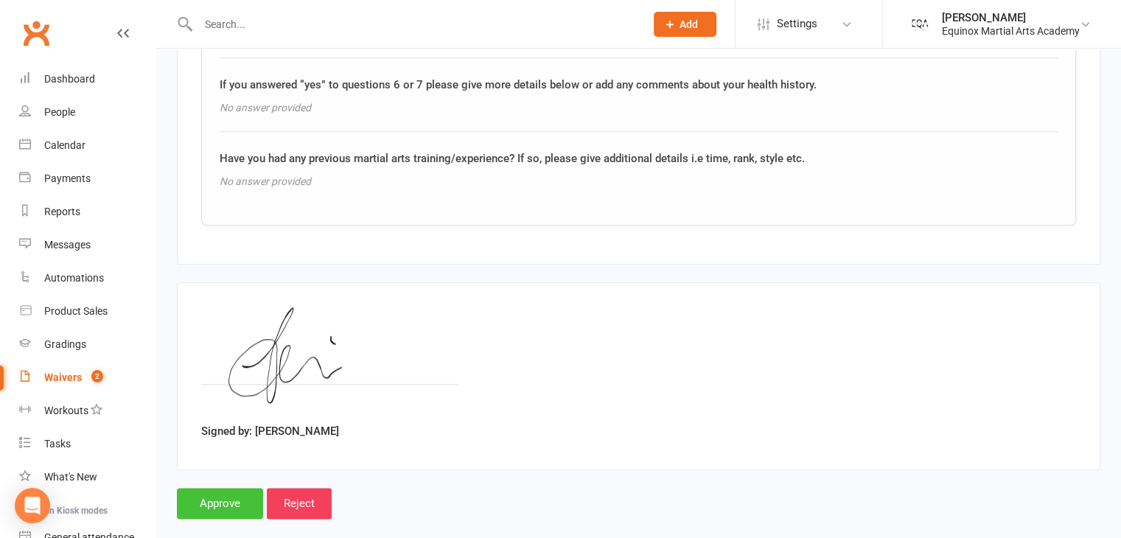
click at [233, 492] on input "Approve" at bounding box center [220, 503] width 86 height 31
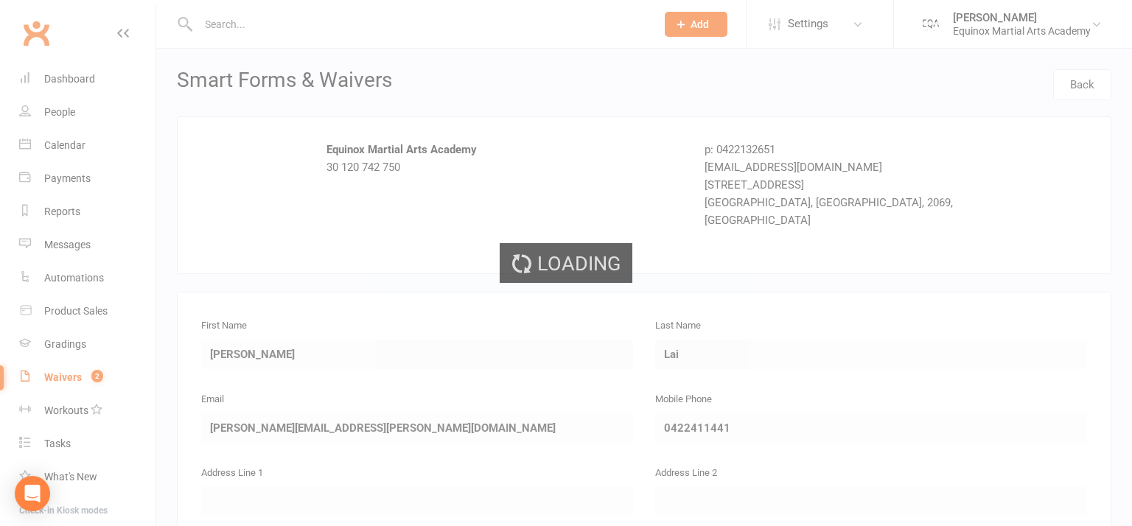
select select "50"
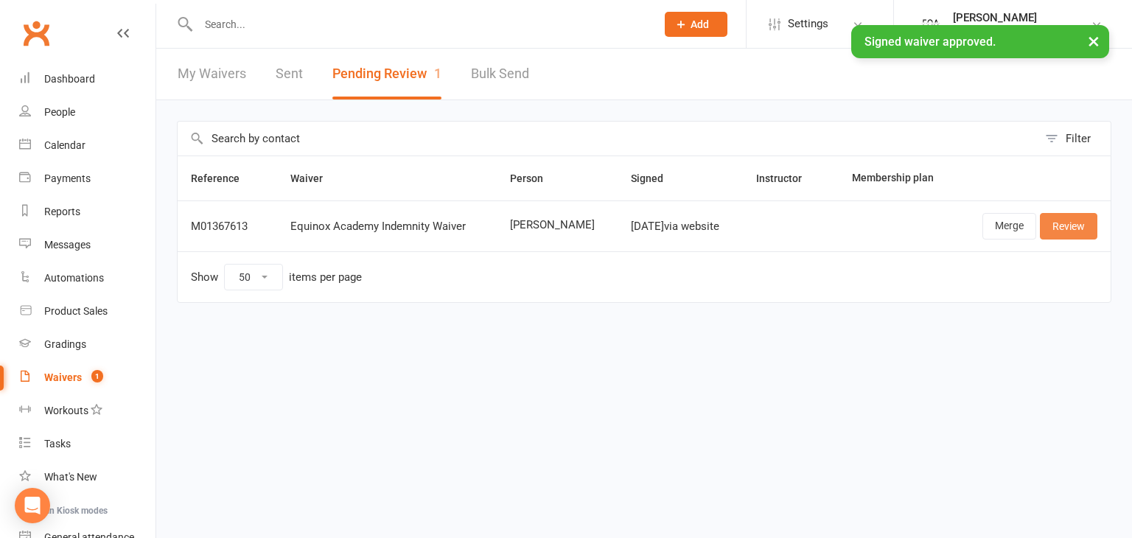
click at [1086, 222] on link "Review" at bounding box center [1068, 226] width 57 height 27
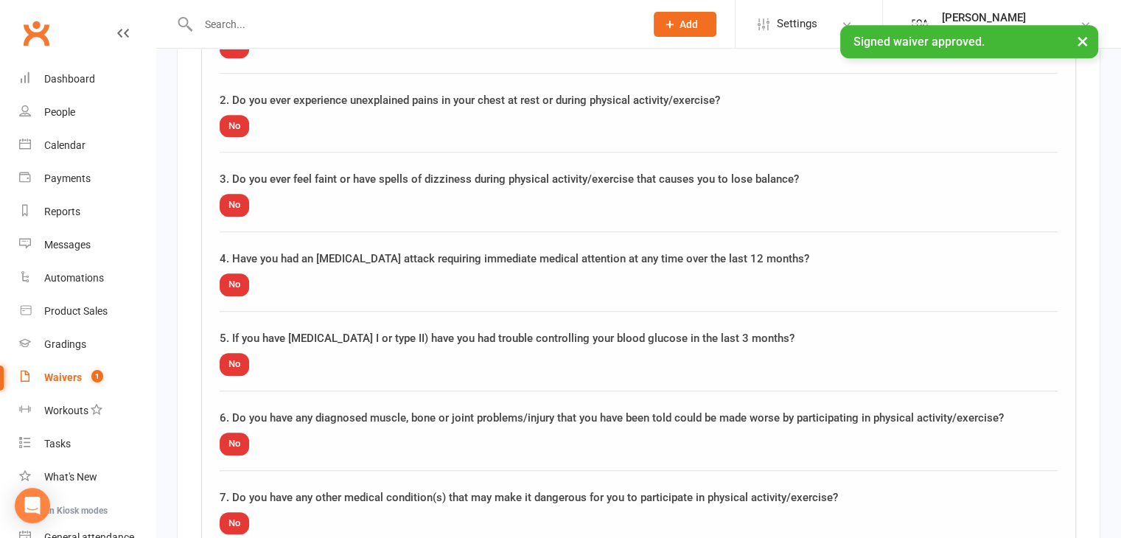
scroll to position [1674, 0]
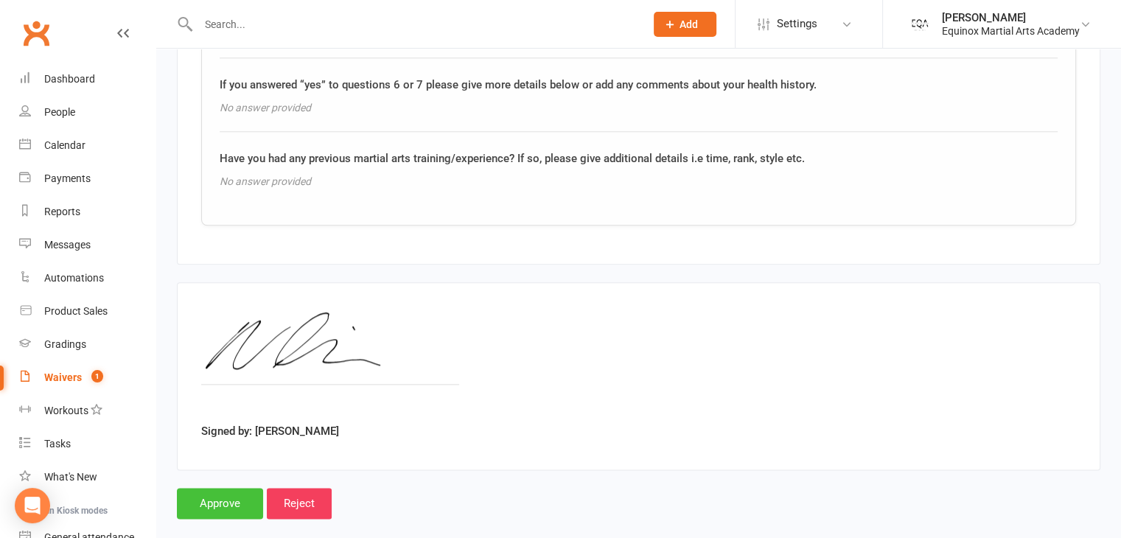
click at [229, 494] on input "Approve" at bounding box center [220, 503] width 86 height 31
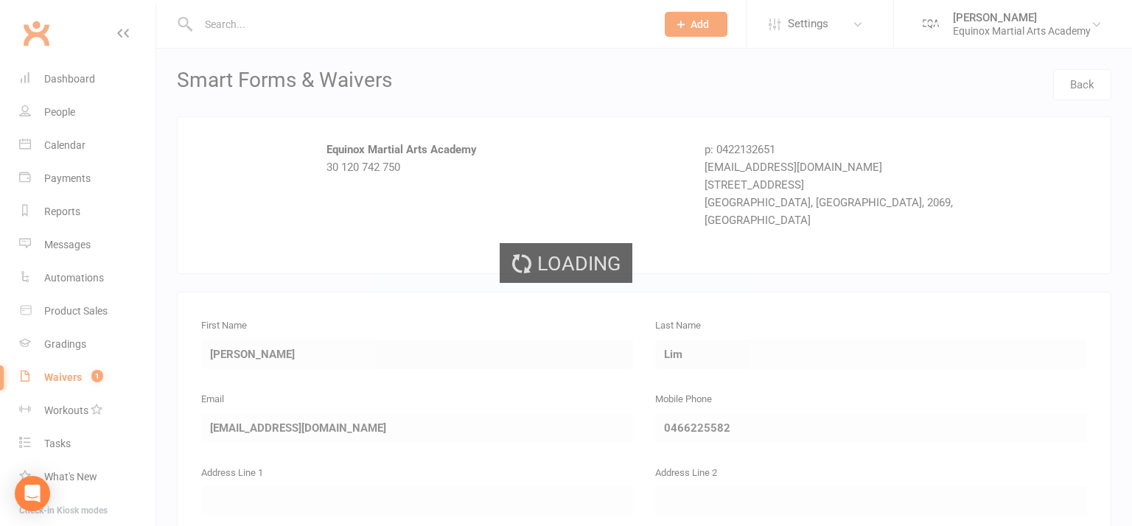
select select "50"
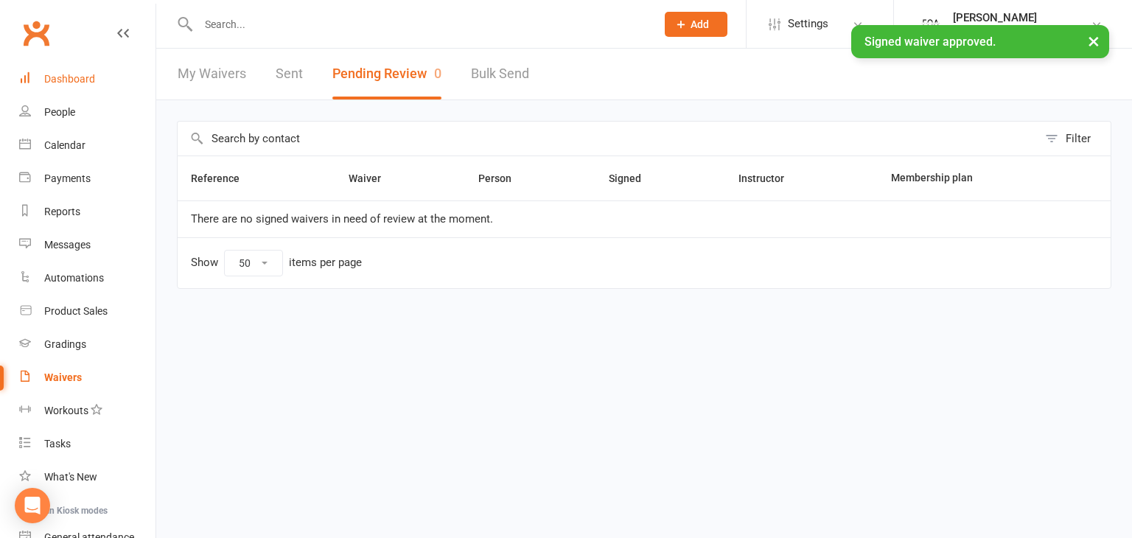
click at [92, 86] on link "Dashboard" at bounding box center [87, 79] width 136 height 33
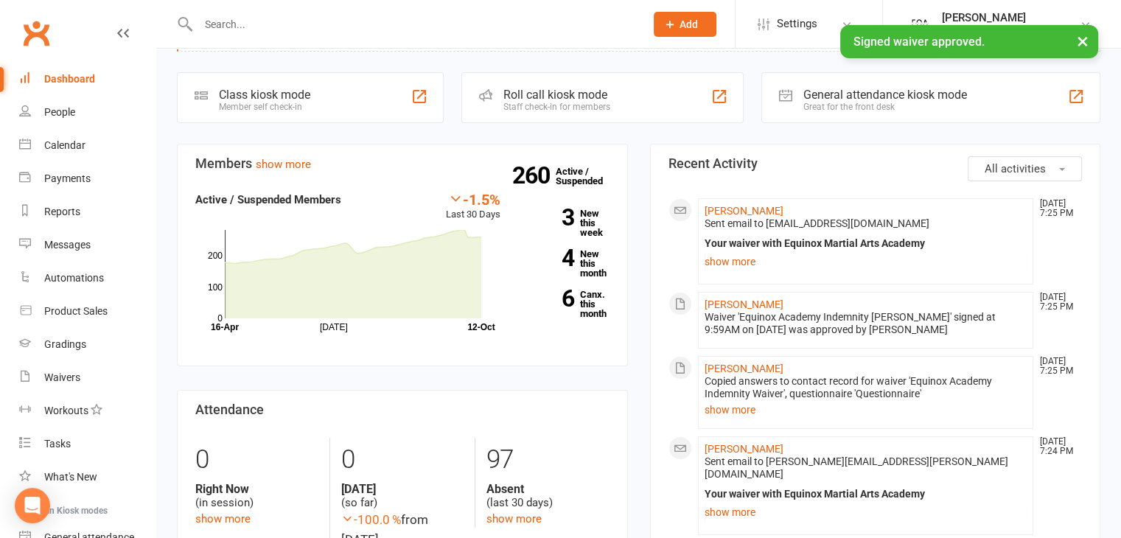
scroll to position [55, 0]
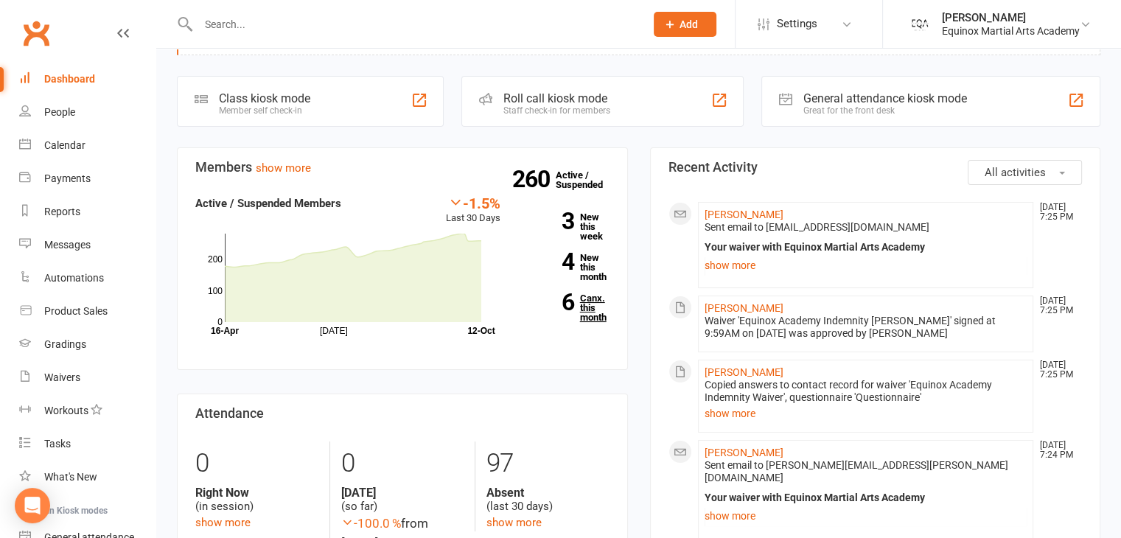
click at [588, 312] on link "6 Canx. this month" at bounding box center [566, 307] width 87 height 29
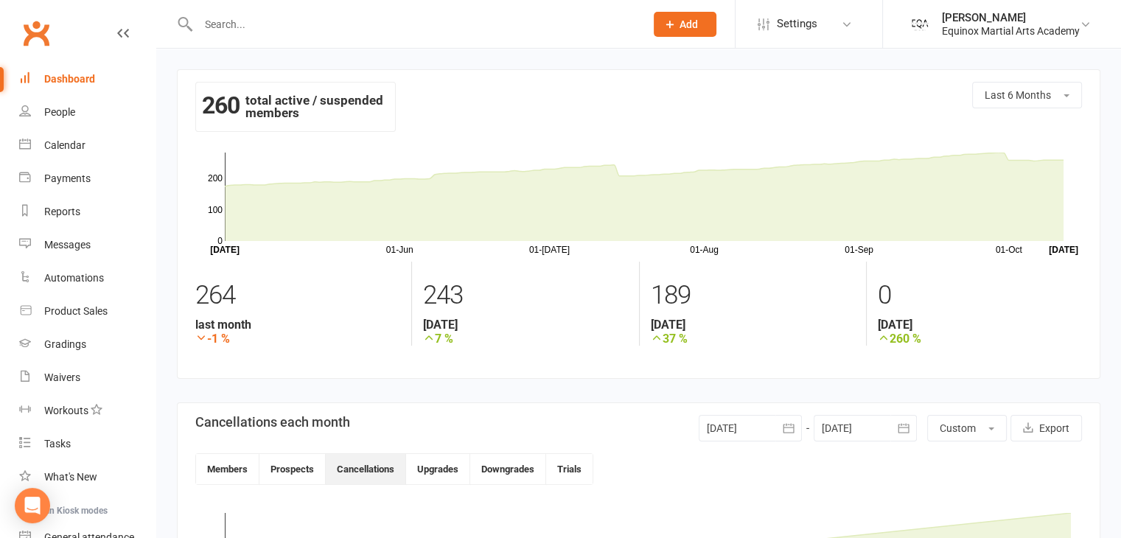
click at [74, 80] on div "Dashboard" at bounding box center [69, 79] width 51 height 12
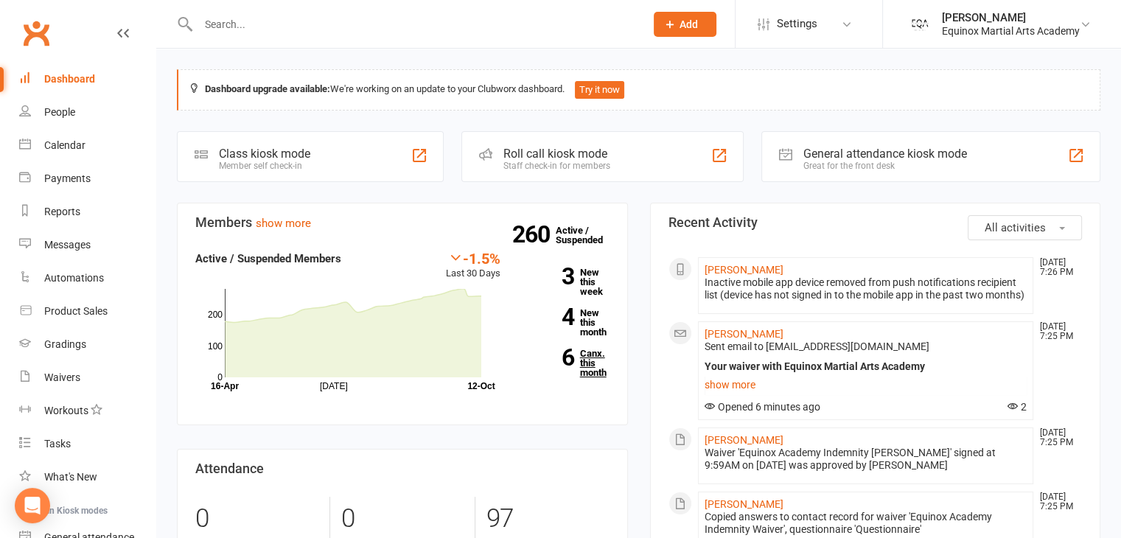
click at [590, 362] on link "6 Canx. this month" at bounding box center [566, 363] width 87 height 29
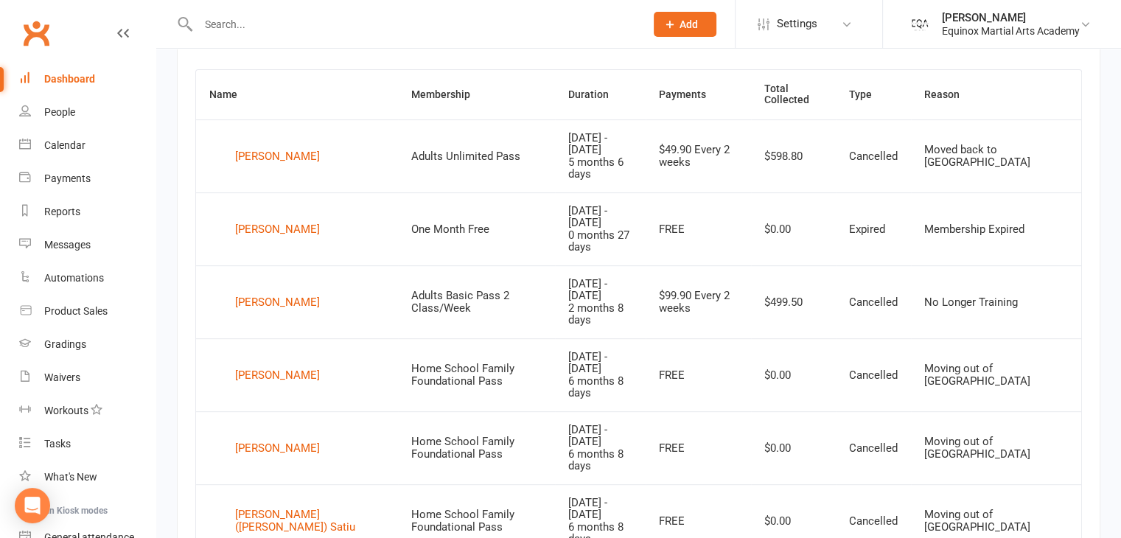
scroll to position [605, 0]
click at [77, 75] on div "Dashboard" at bounding box center [69, 79] width 51 height 12
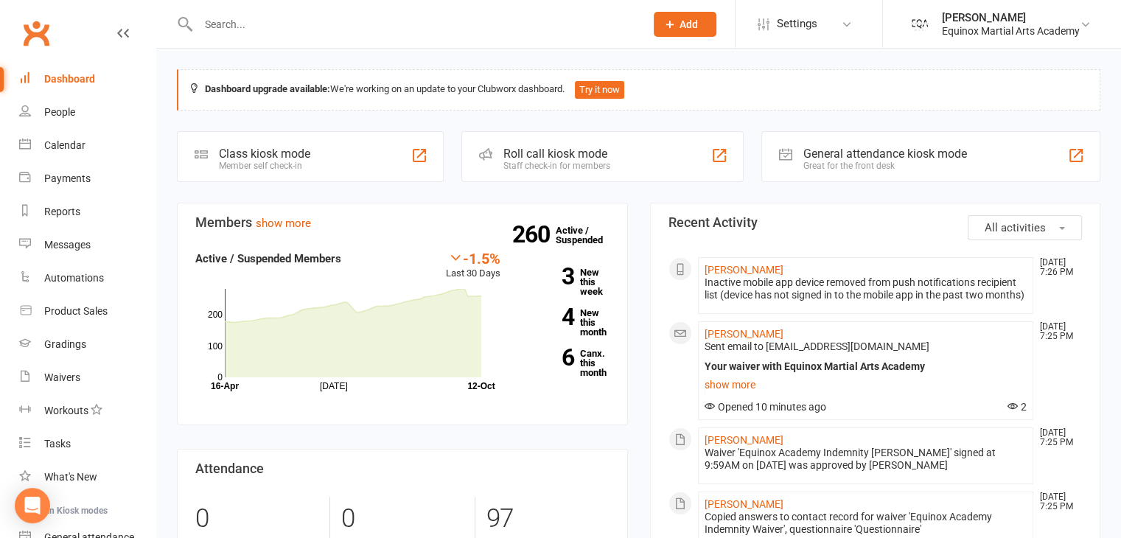
click at [76, 86] on link "Dashboard" at bounding box center [87, 79] width 136 height 33
